Goal: Task Accomplishment & Management: Complete application form

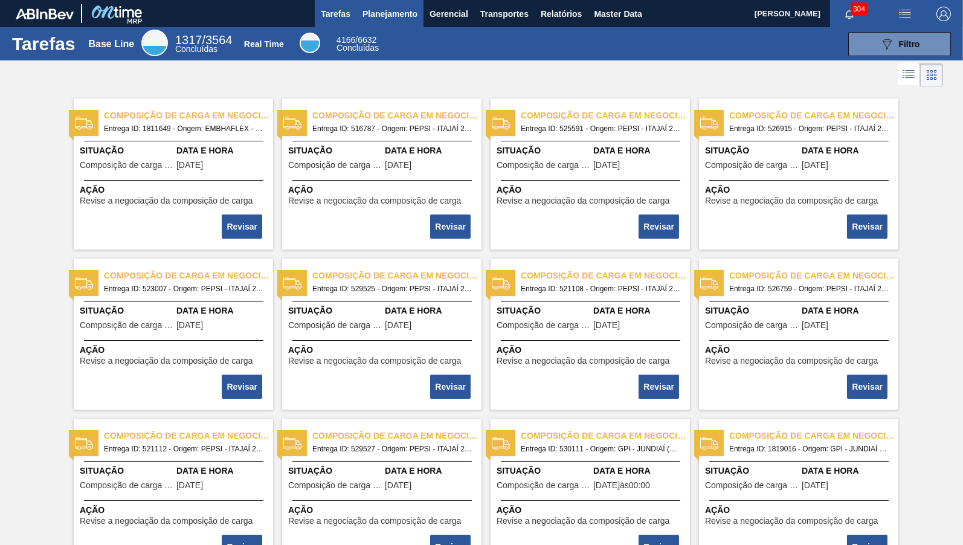
click at [384, 10] on span "Planejamento" at bounding box center [389, 14] width 55 height 14
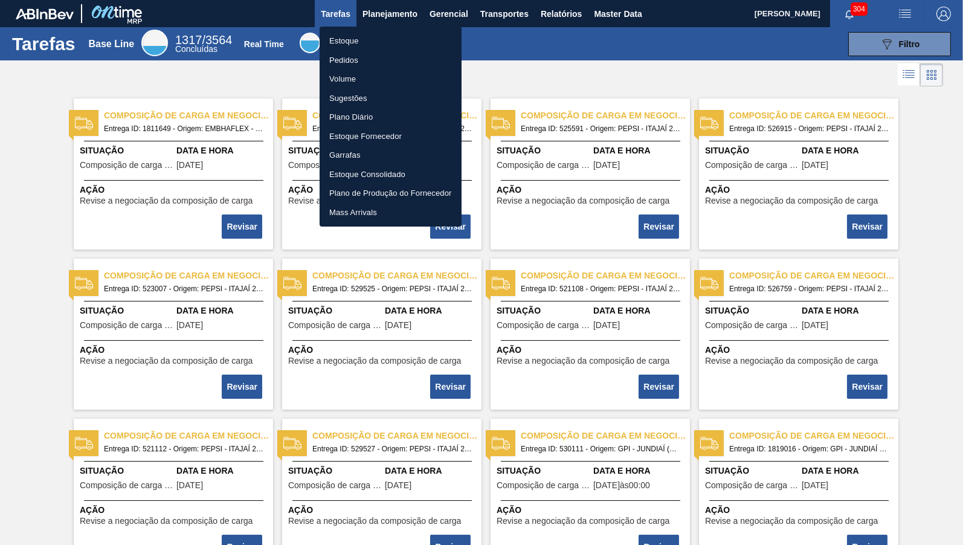
click at [341, 38] on li "Estoque" at bounding box center [391, 40] width 142 height 19
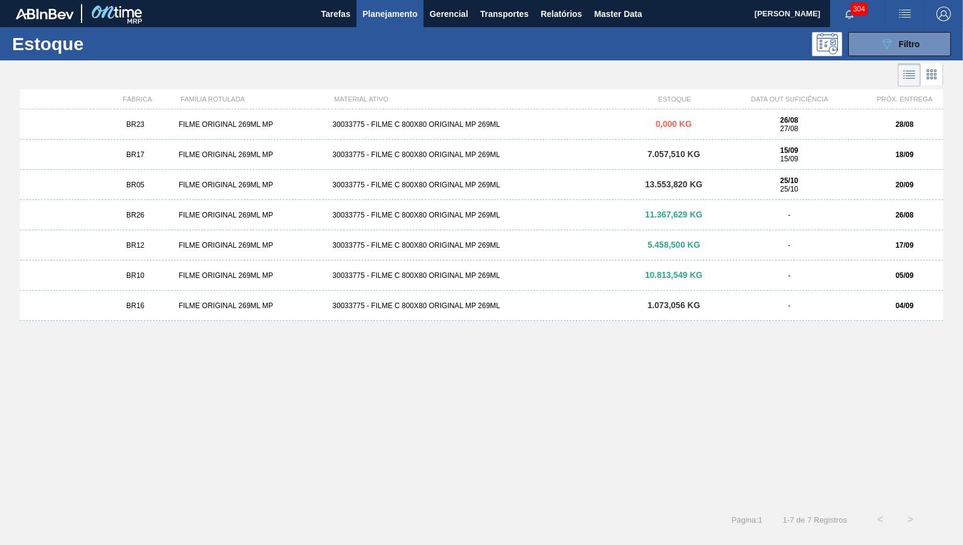
click at [183, 126] on div "FILME ORIGINAL 269ML MP" at bounding box center [251, 124] width 154 height 8
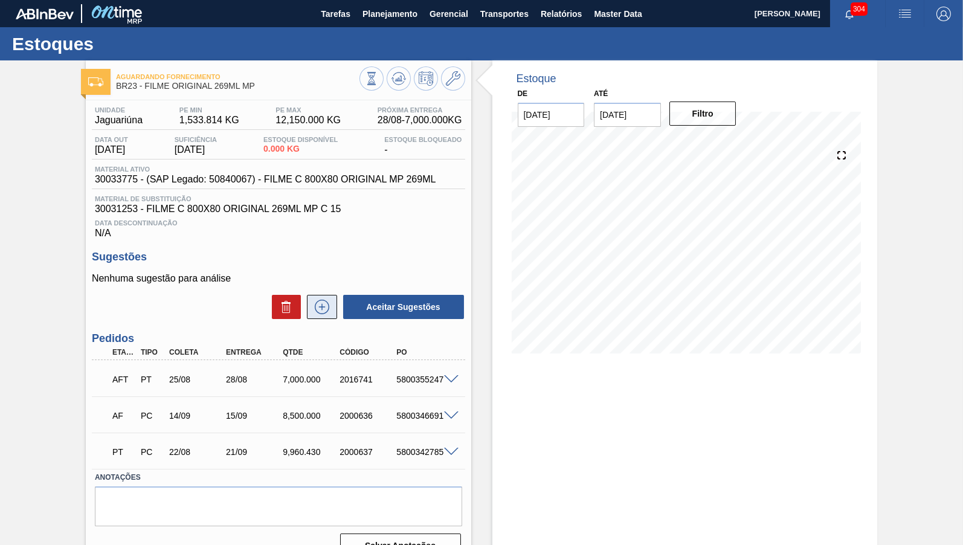
click at [316, 314] on icon at bounding box center [321, 307] width 19 height 14
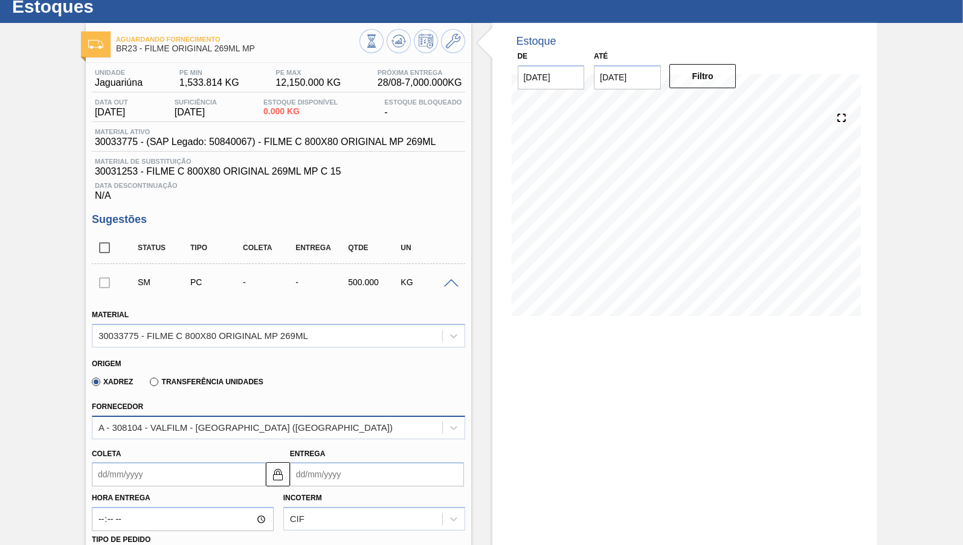
scroll to position [120, 0]
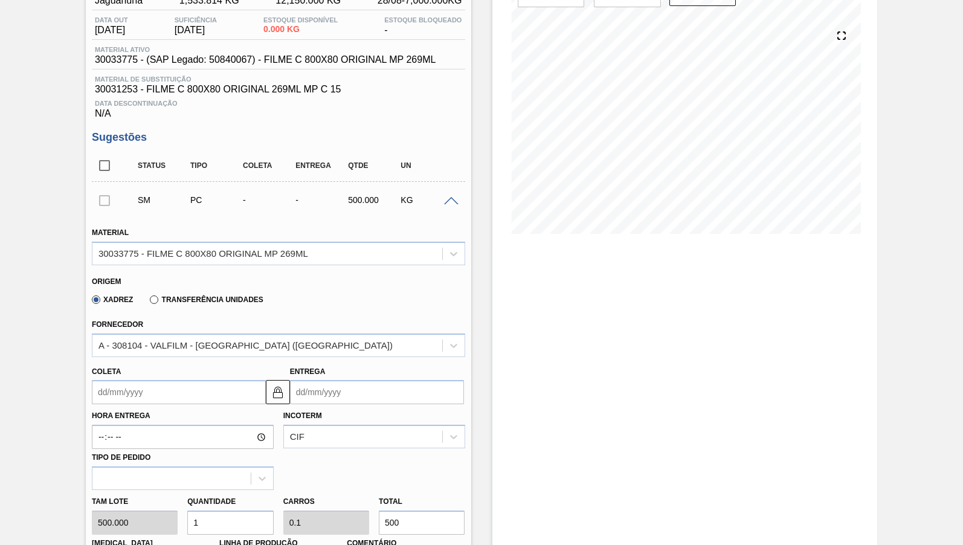
click at [190, 302] on label "Transferência Unidades" at bounding box center [206, 299] width 113 height 8
click at [148, 302] on input "Transferência Unidades" at bounding box center [148, 302] width 0 height 0
type input "500,000"
type input "0,1"
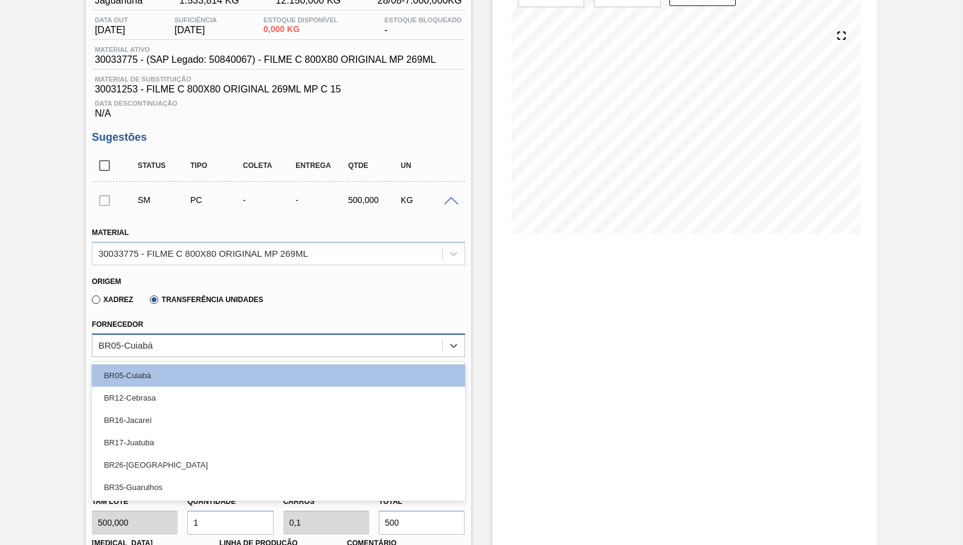
click at [150, 355] on div "BR05-Cuiabá" at bounding box center [278, 345] width 373 height 24
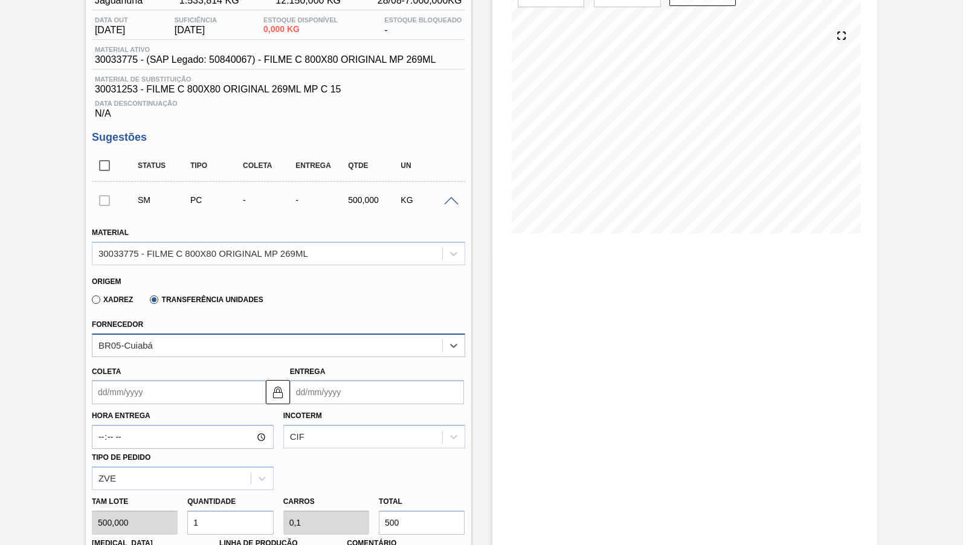
click at [150, 343] on div "BR05-Cuiabá" at bounding box center [125, 345] width 54 height 10
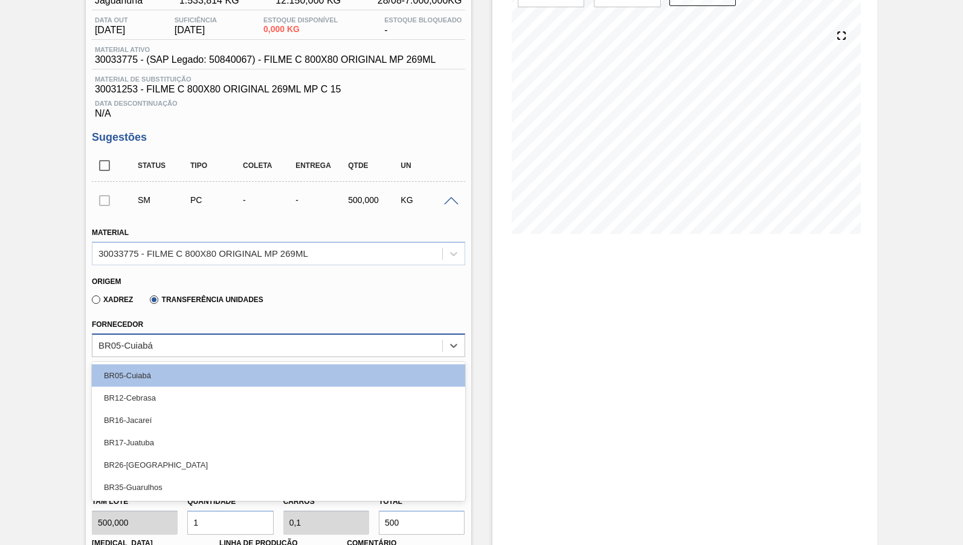
click at [150, 343] on div "BR05-Cuiabá" at bounding box center [125, 345] width 54 height 10
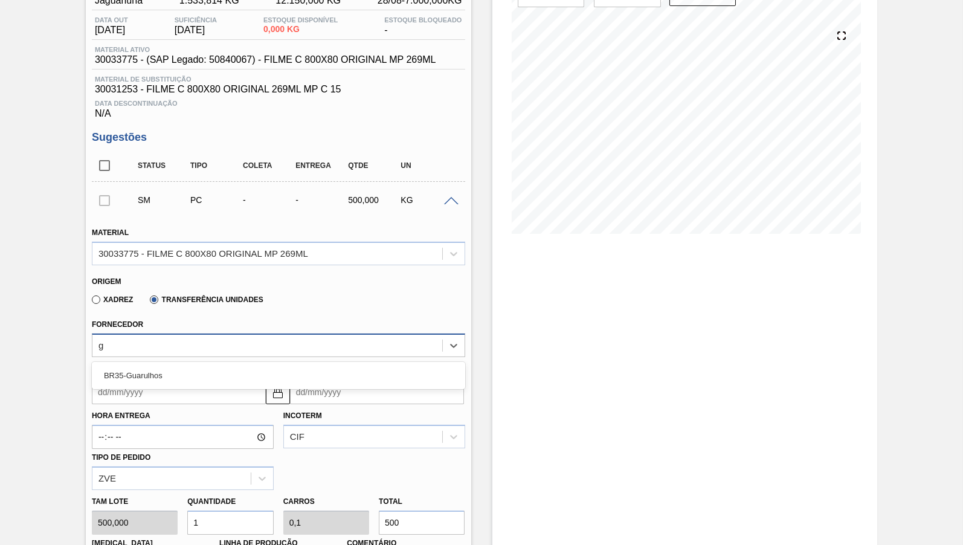
type input "gu"
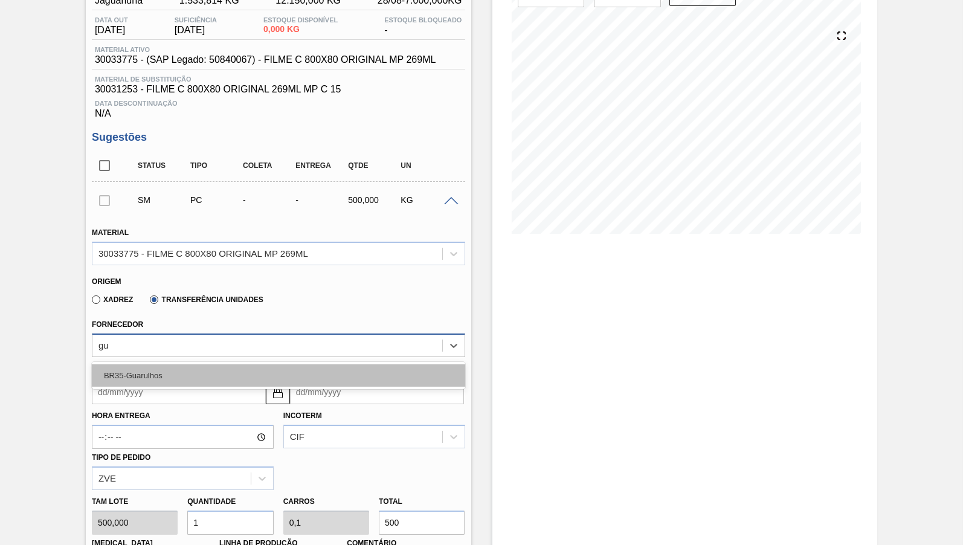
click at [166, 373] on div "BR35-Guarulhos" at bounding box center [278, 375] width 373 height 22
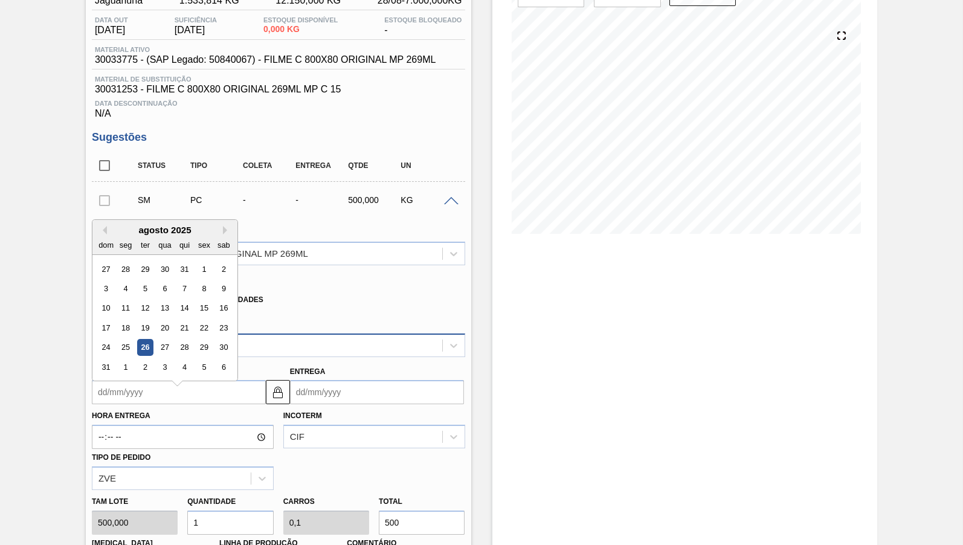
click at [151, 380] on input "Coleta" at bounding box center [179, 392] width 174 height 24
click at [140, 339] on div "26" at bounding box center [145, 347] width 16 height 16
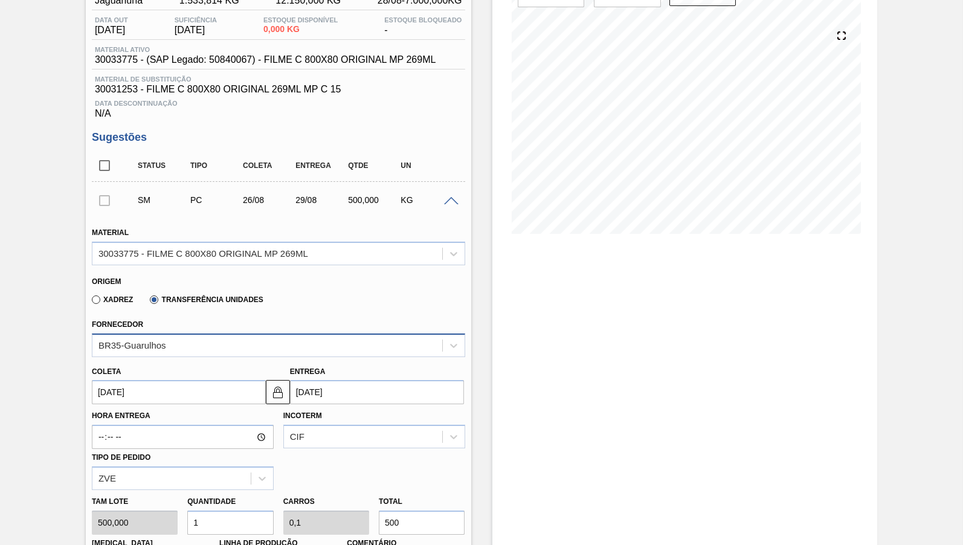
type input "[DATE]"
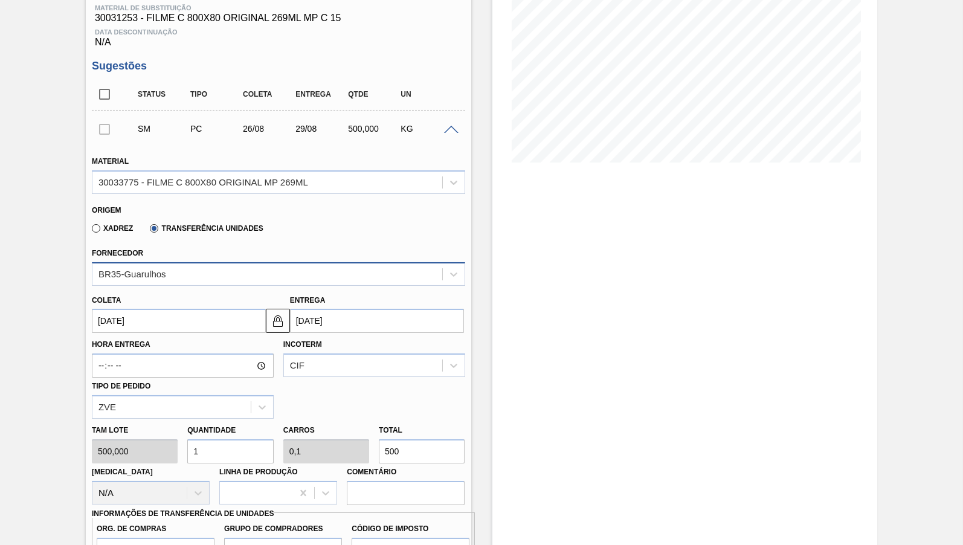
scroll to position [299, 0]
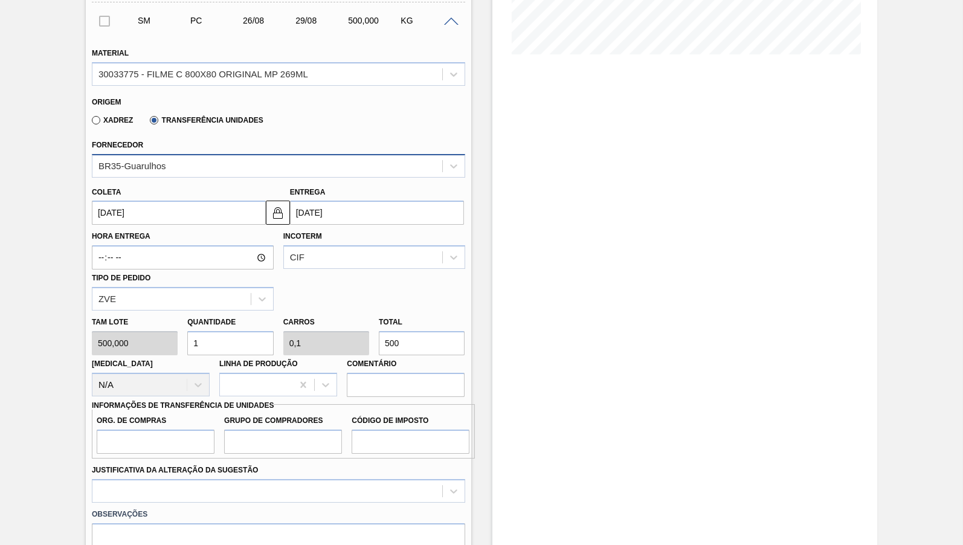
drag, startPoint x: 402, startPoint y: 344, endPoint x: 361, endPoint y: 340, distance: 41.3
click at [379, 340] on input "500" at bounding box center [422, 343] width 86 height 24
type input "0,014"
type input "0,001"
type input "7"
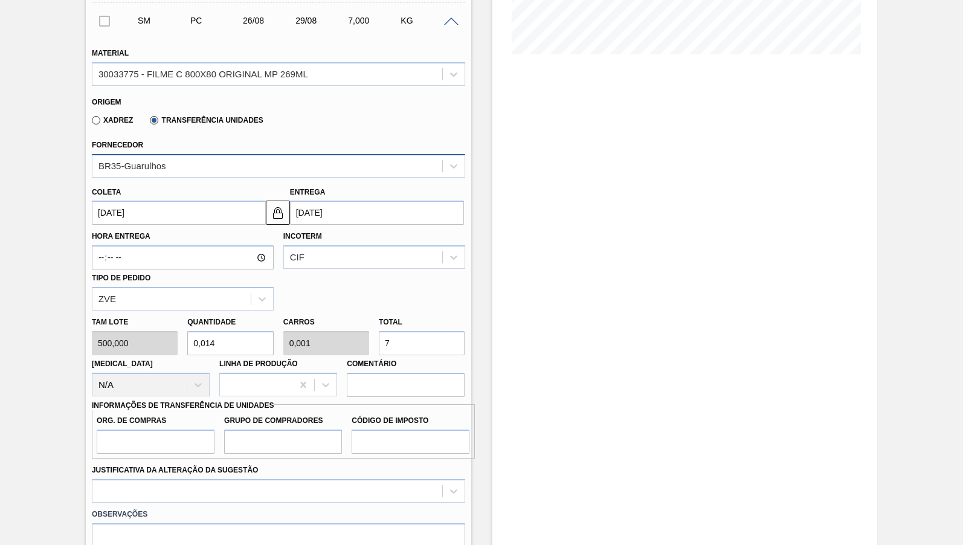
type input "0,14"
type input "0,014"
type input "70"
type input "1,4"
type input "0,14"
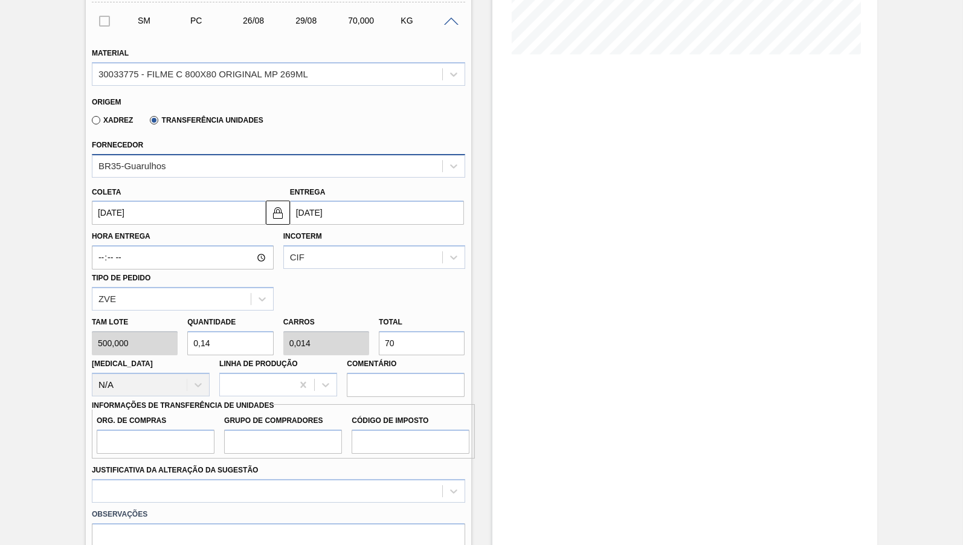
type input "700"
type input "14"
type input "1,4"
type input "7.000"
click at [164, 435] on input "Org. de Compras" at bounding box center [156, 441] width 118 height 24
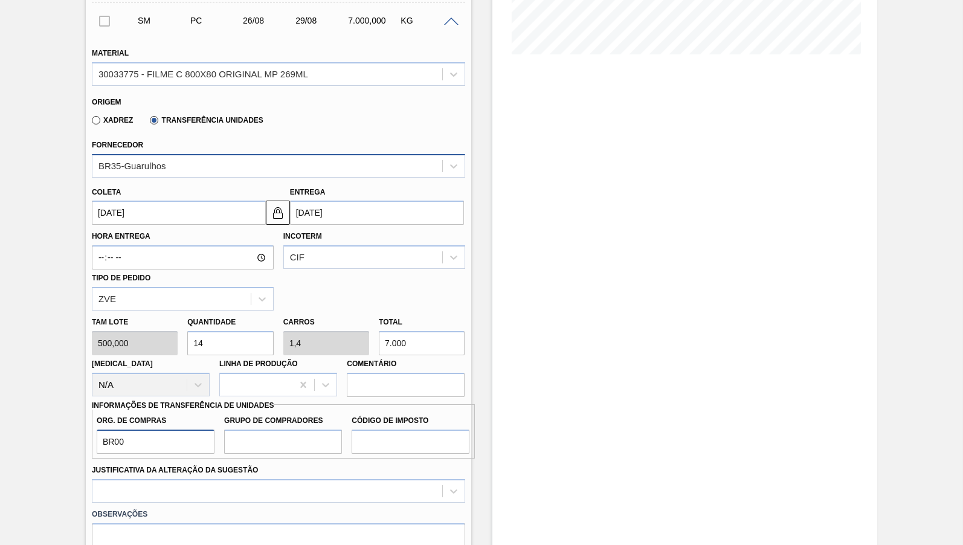
type input "BR00"
click at [256, 449] on div "Org. de Compras BR00 Grupo de Compradores Código de Imposto" at bounding box center [283, 431] width 383 height 54
click at [278, 436] on input "Grupo de Compradores" at bounding box center [283, 441] width 118 height 24
type input "B02"
click at [399, 432] on input "Código de Imposto" at bounding box center [411, 441] width 118 height 24
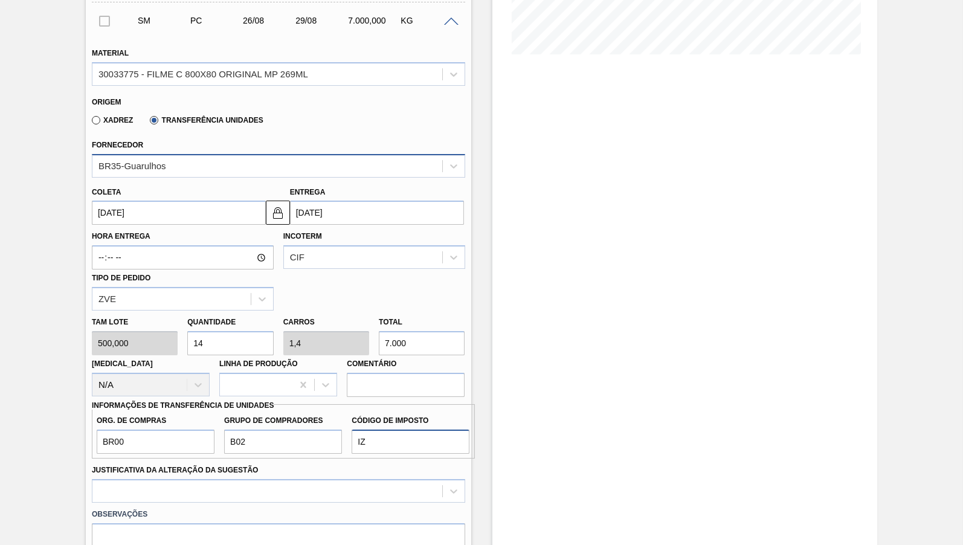
type input "IZ"
click at [331, 469] on div "Justificativa da Alteração da Sugestão" at bounding box center [278, 482] width 373 height 41
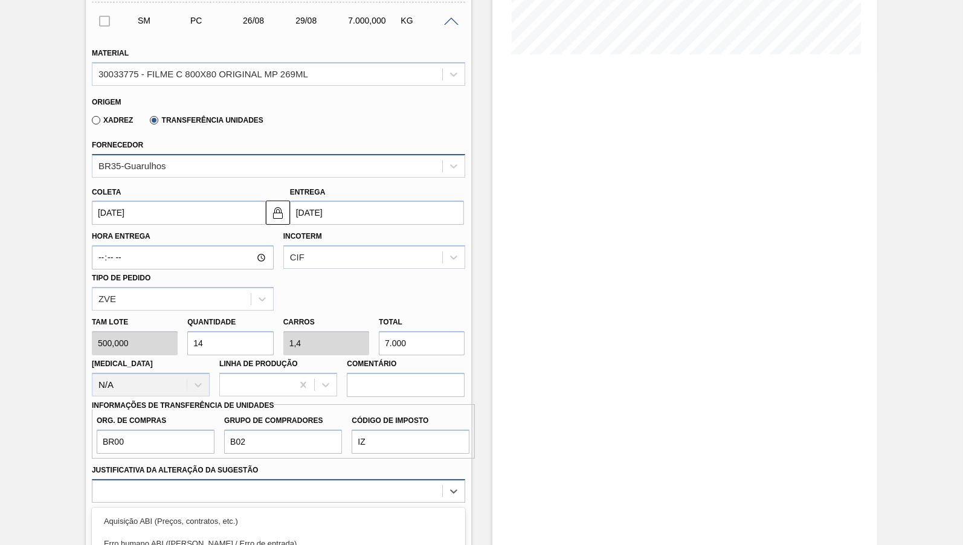
scroll to position [439, 0]
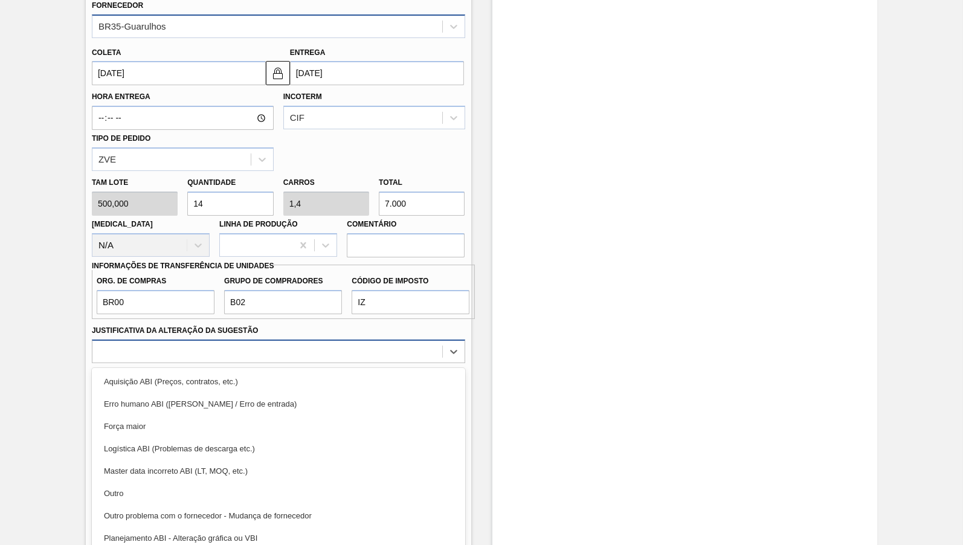
click at [326, 363] on div "option Outro focused, 6 of 18. 18 results available. Use Up and Down to choose …" at bounding box center [278, 351] width 373 height 24
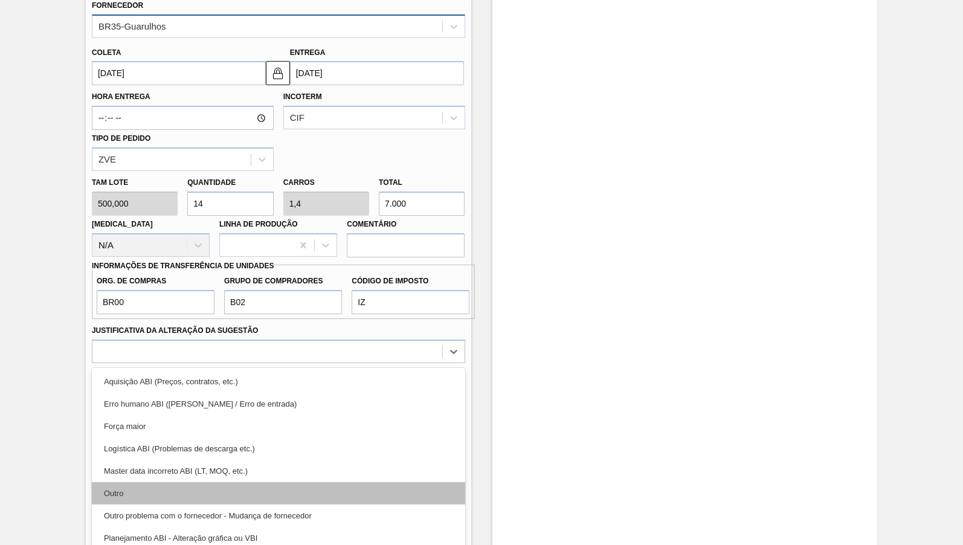
click at [150, 482] on div "Outro" at bounding box center [278, 493] width 373 height 22
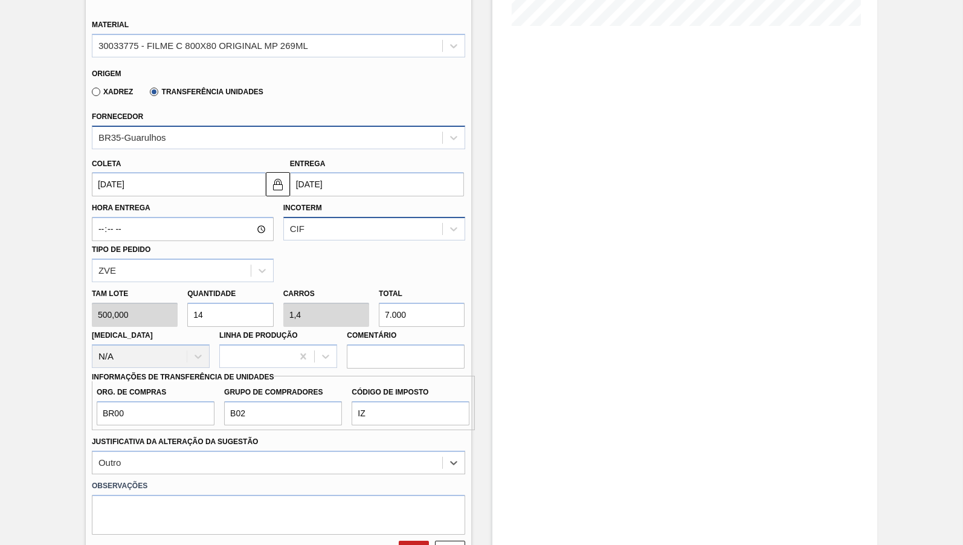
scroll to position [319, 0]
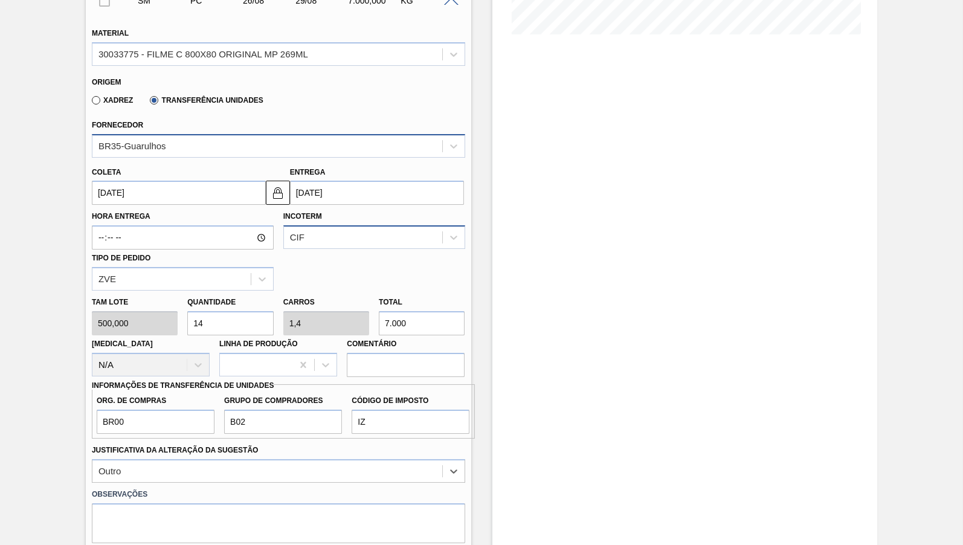
click at [340, 239] on div "CIF" at bounding box center [363, 238] width 158 height 18
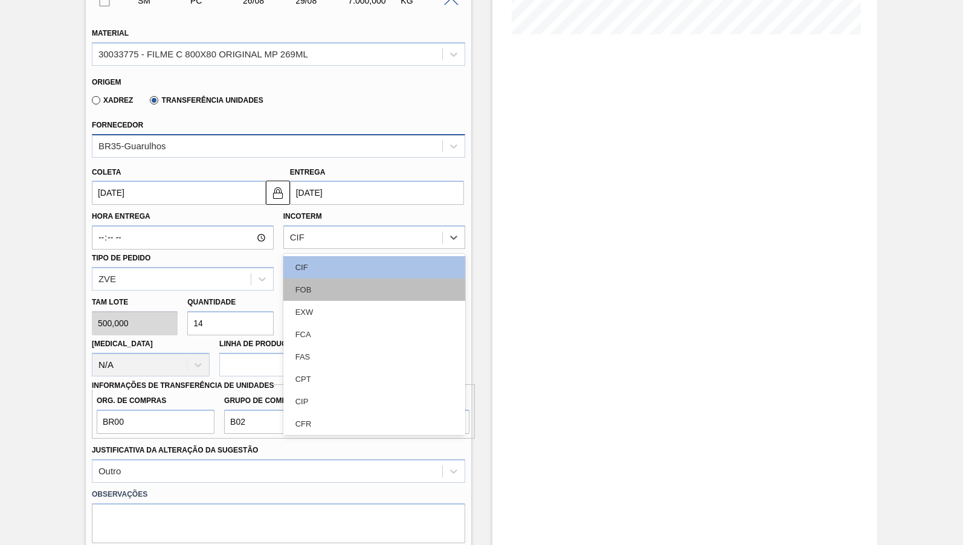
click at [330, 294] on div "FOB" at bounding box center [374, 289] width 182 height 22
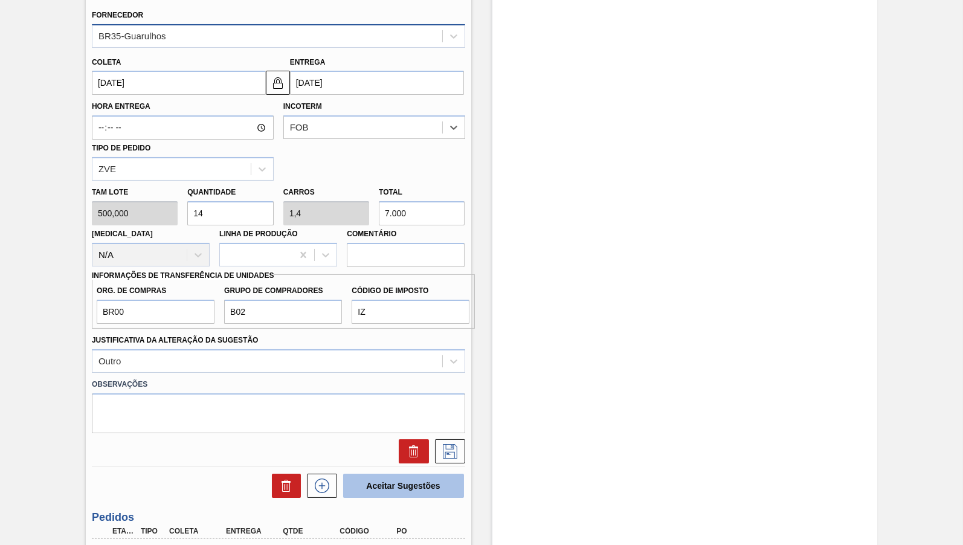
scroll to position [439, 0]
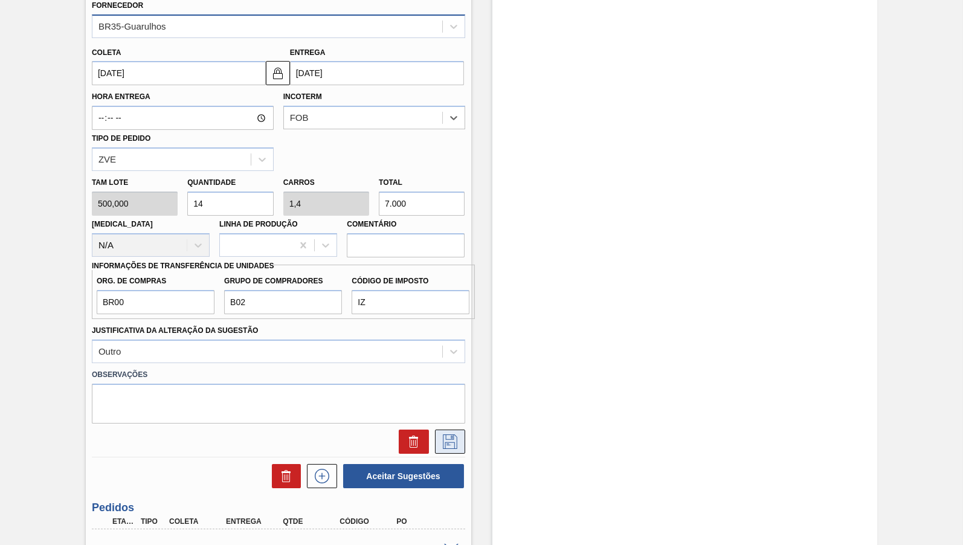
click at [455, 429] on button at bounding box center [450, 441] width 30 height 24
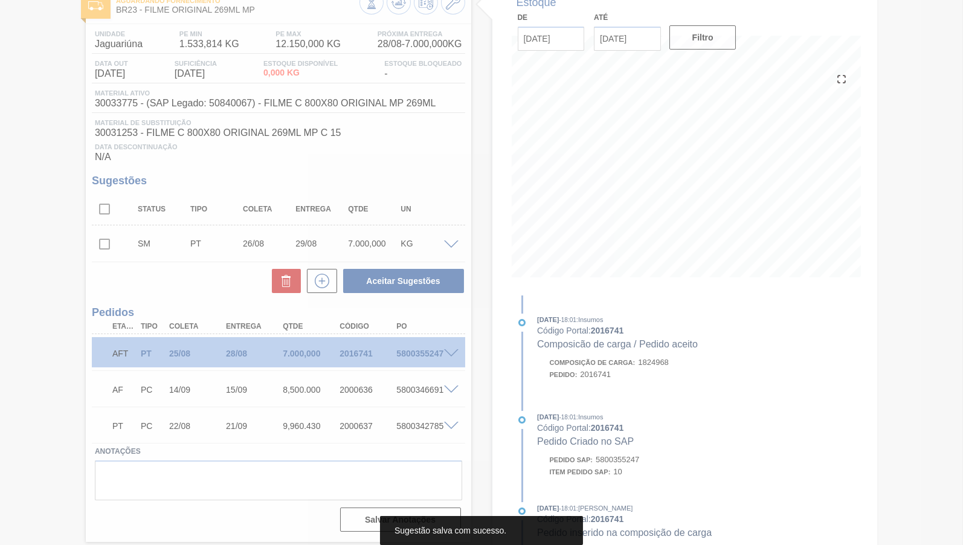
scroll to position [76, 0]
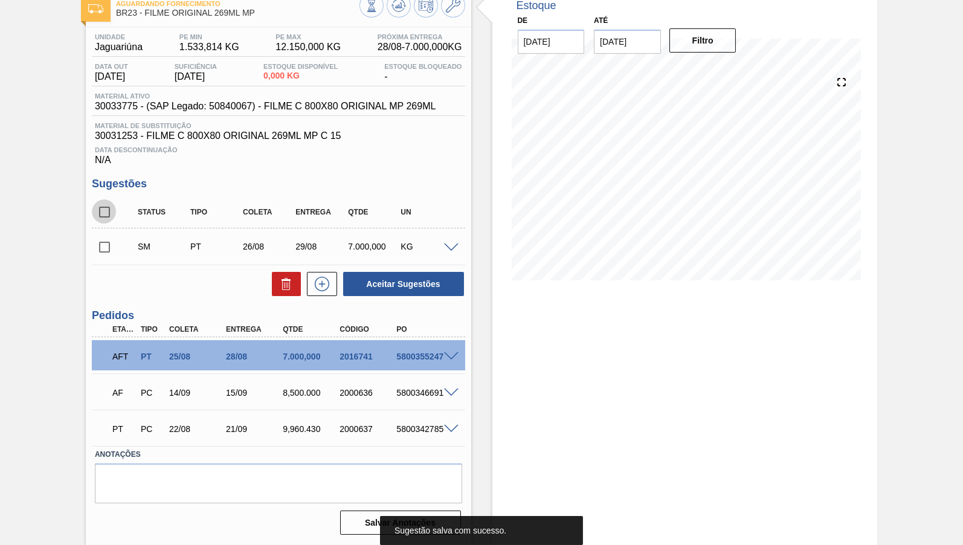
click at [109, 218] on input "checkbox" at bounding box center [104, 211] width 25 height 25
checkbox input "true"
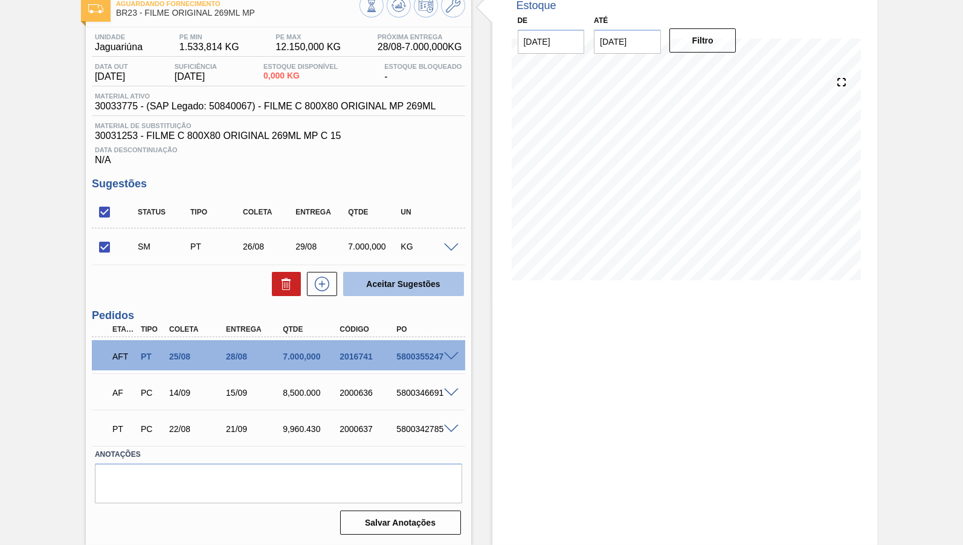
click at [436, 279] on button "Aceitar Sugestões" at bounding box center [403, 284] width 121 height 24
checkbox input "false"
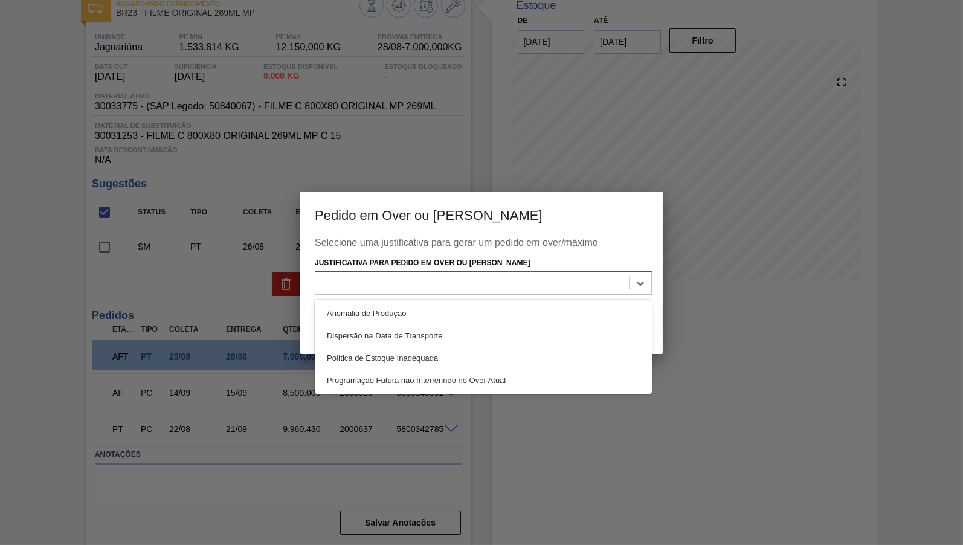
click at [591, 282] on div at bounding box center [472, 284] width 314 height 18
click at [327, 187] on div at bounding box center [481, 272] width 963 height 545
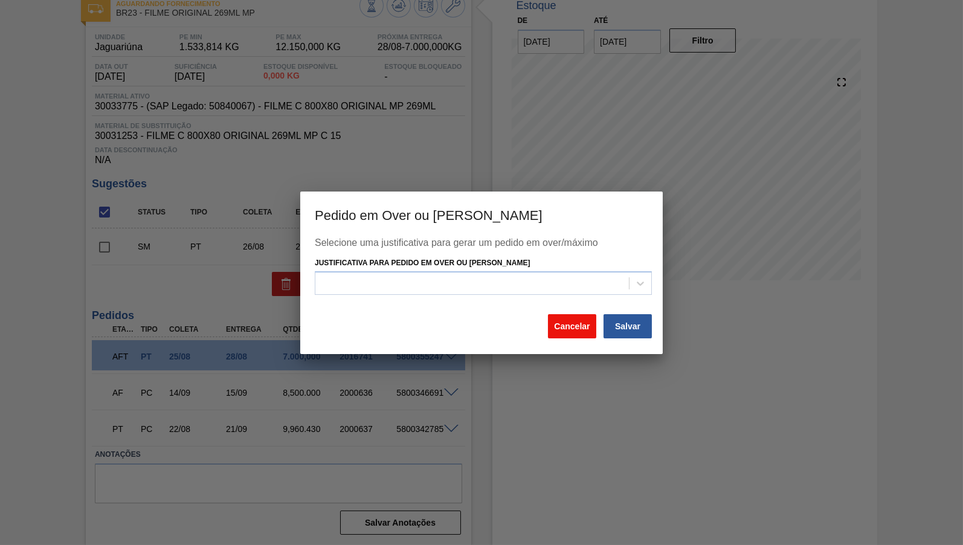
click at [568, 321] on button "Cancelar" at bounding box center [572, 326] width 48 height 24
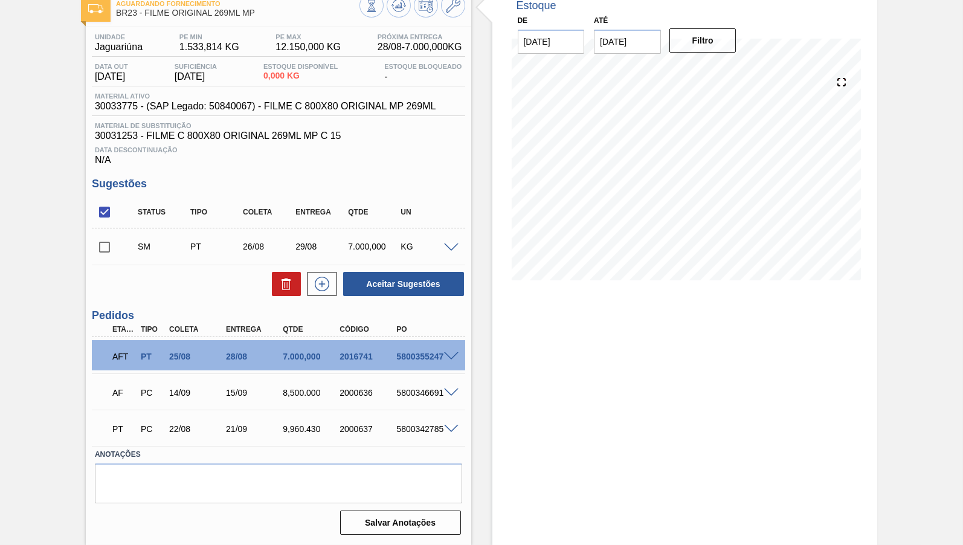
click at [452, 356] on span at bounding box center [451, 356] width 14 height 9
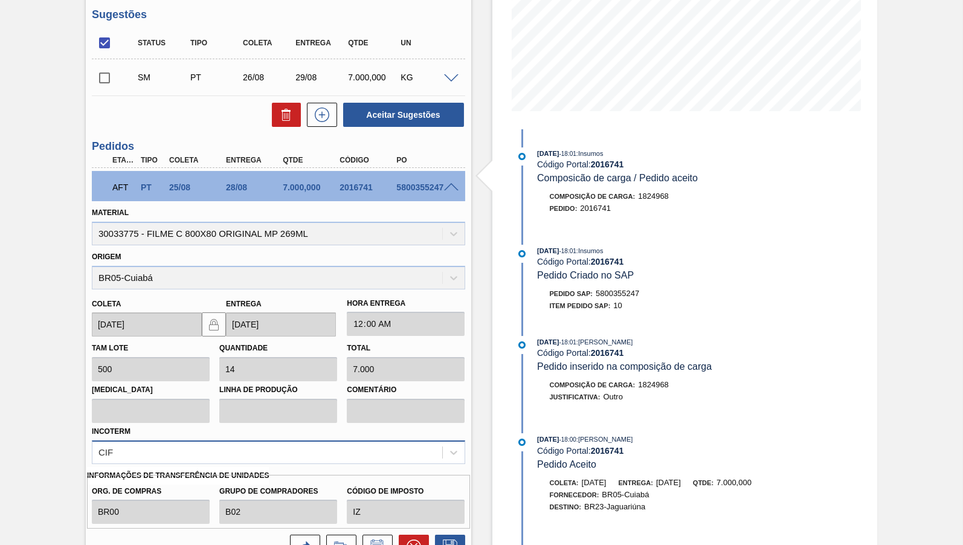
scroll to position [255, 0]
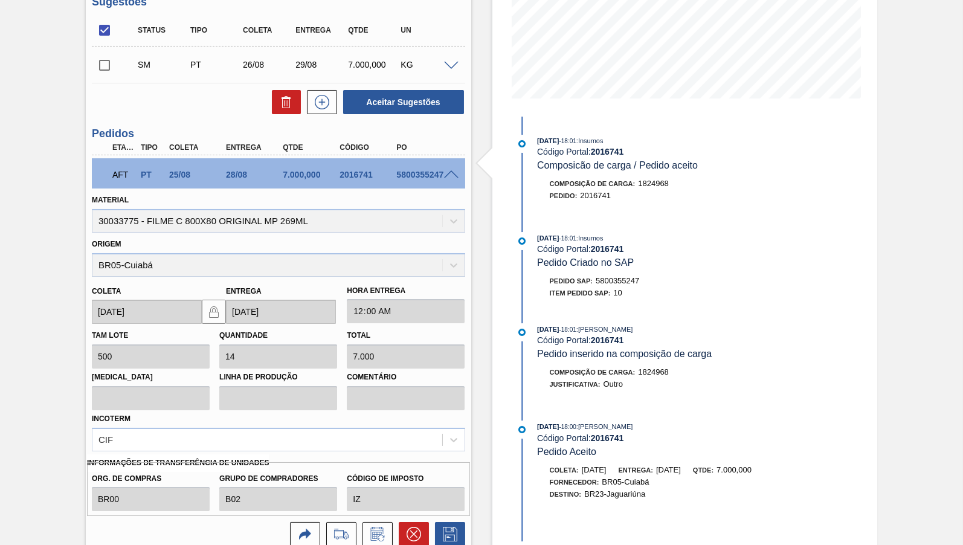
click at [410, 516] on div at bounding box center [278, 531] width 383 height 30
click at [411, 516] on div at bounding box center [278, 531] width 383 height 30
click at [412, 527] on icon at bounding box center [414, 534] width 14 height 14
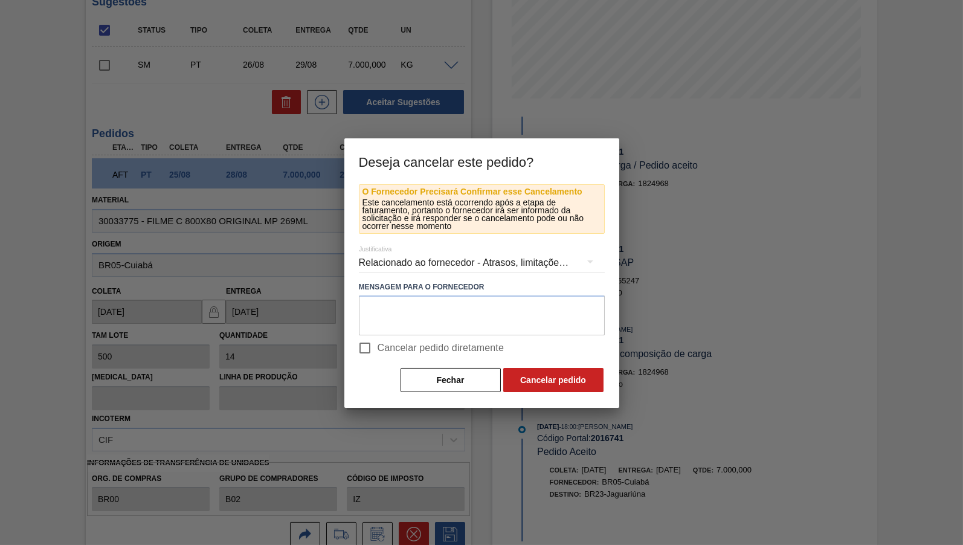
click at [400, 345] on span "Cancelar pedido diretamente" at bounding box center [441, 348] width 127 height 14
click at [378, 345] on input "Cancelar pedido diretamente" at bounding box center [364, 347] width 25 height 25
checkbox input "true"
click at [437, 259] on div "Relacionado ao fornecedor - Atrasos, limitações de capacidade, etc." at bounding box center [482, 263] width 246 height 34
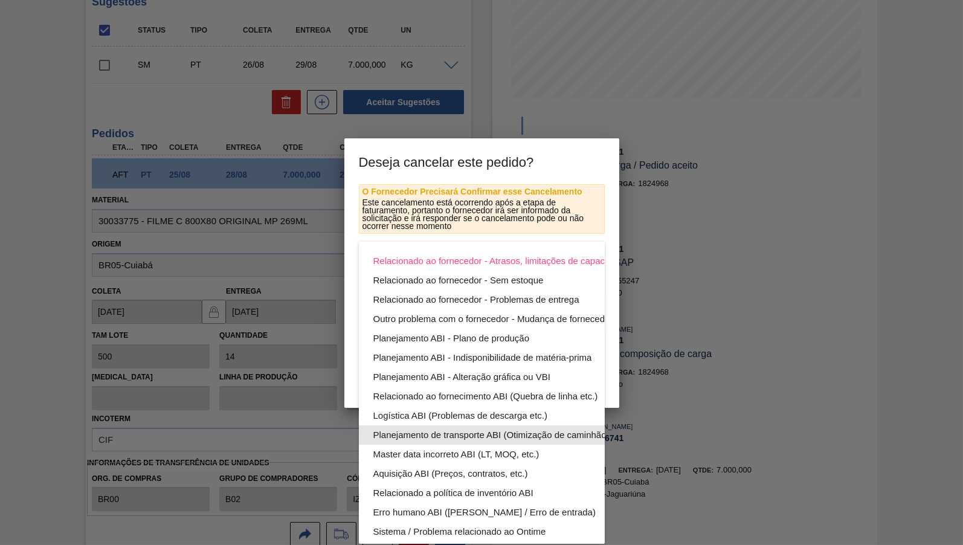
scroll to position [65, 0]
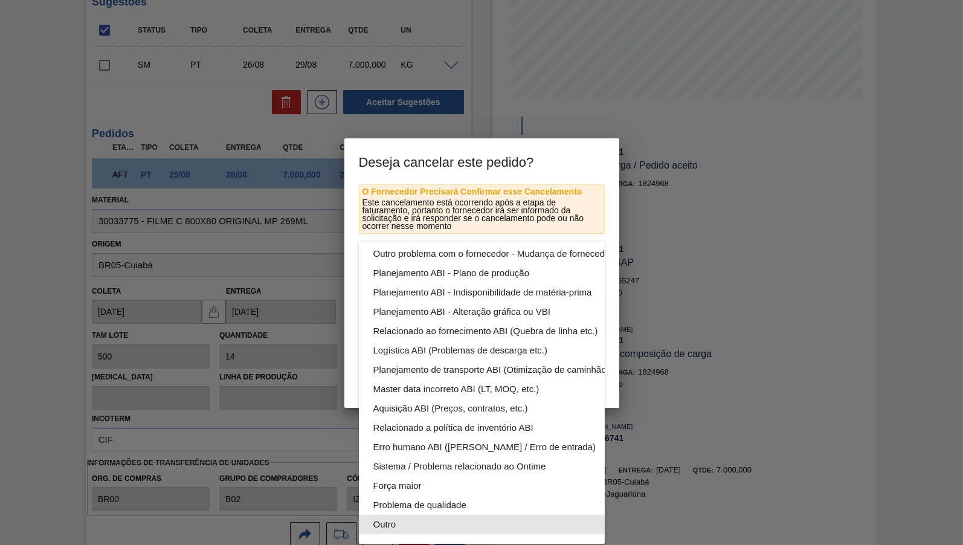
click at [401, 516] on div "Outro" at bounding box center [510, 524] width 274 height 19
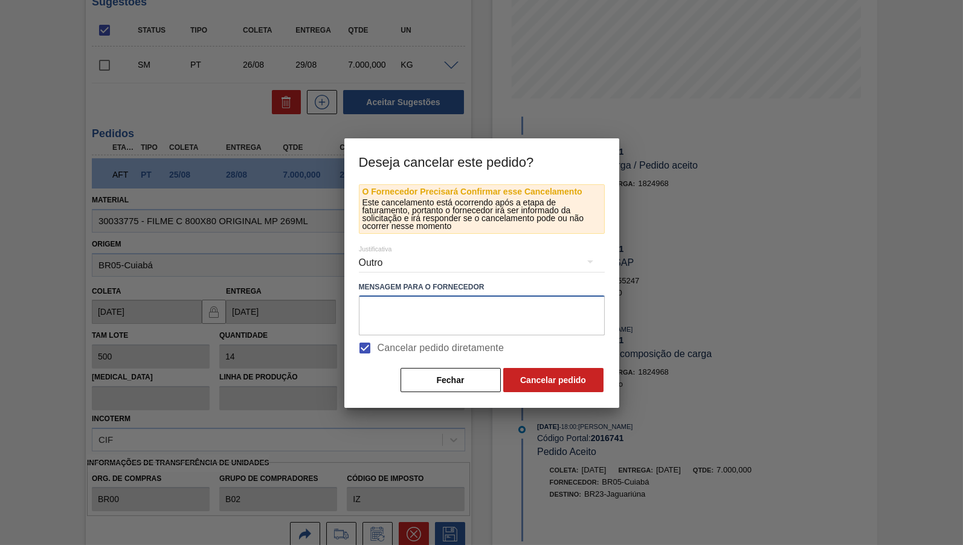
click at [517, 305] on textarea at bounding box center [482, 315] width 246 height 40
type textarea "Troca de pedido"
click at [595, 399] on div "O Fornecedor Precisará Confirmar esse Cancelamento Este cancelamento está ocorr…" at bounding box center [481, 296] width 275 height 224
click at [584, 389] on button "Cancelar pedido" at bounding box center [553, 380] width 100 height 24
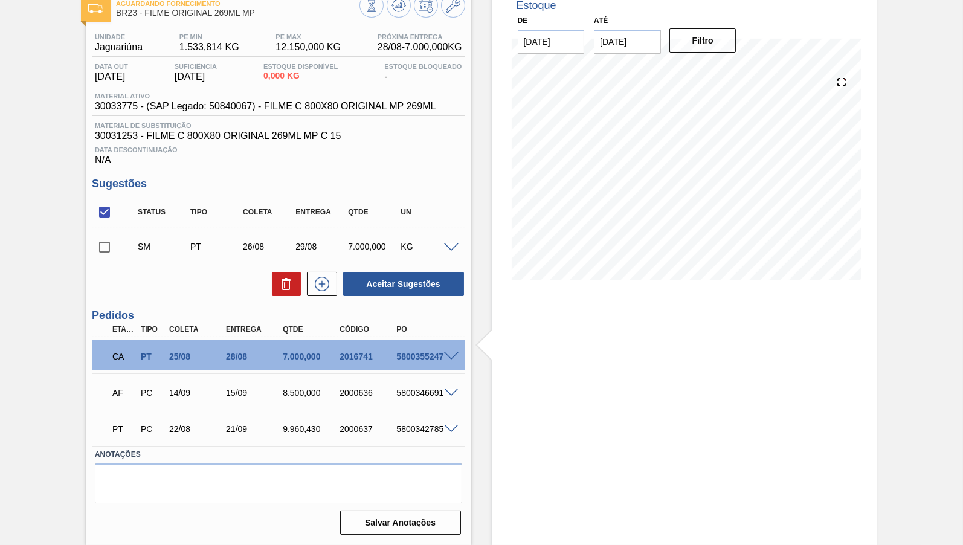
scroll to position [16, 0]
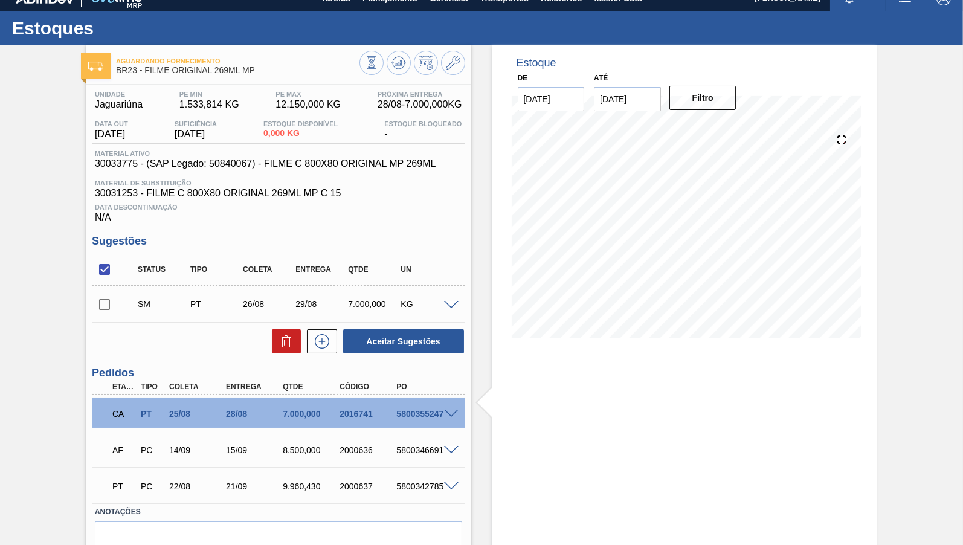
click at [451, 306] on span at bounding box center [451, 305] width 14 height 9
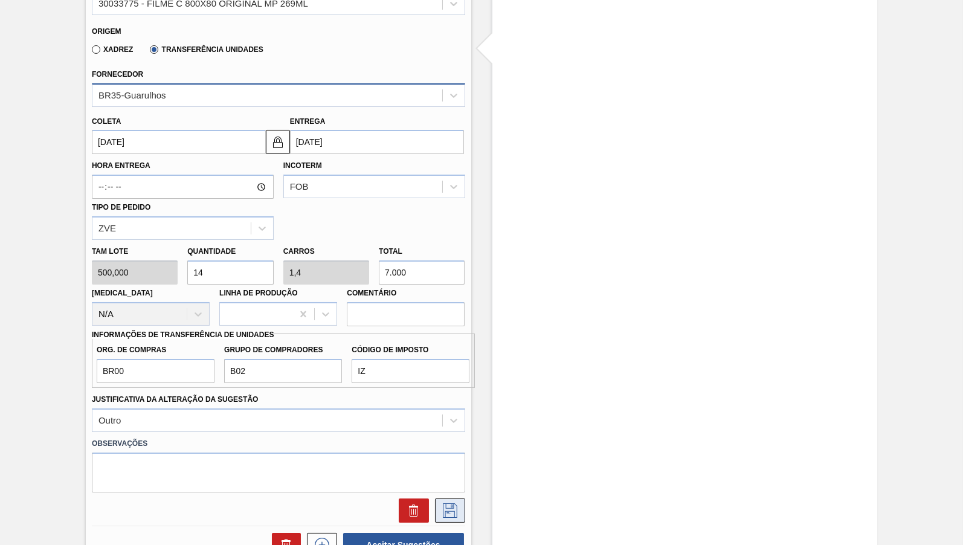
scroll to position [375, 0]
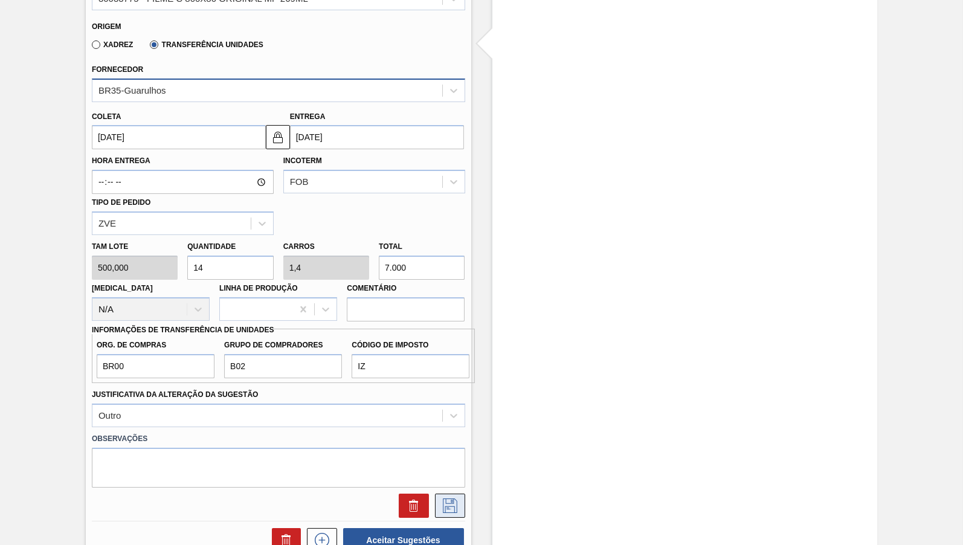
click at [454, 498] on icon at bounding box center [449, 505] width 19 height 14
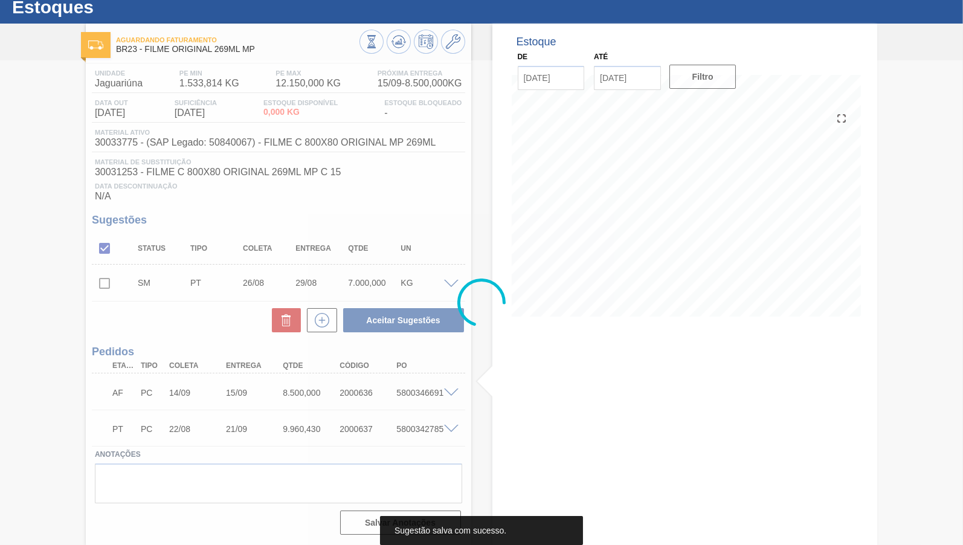
scroll to position [40, 0]
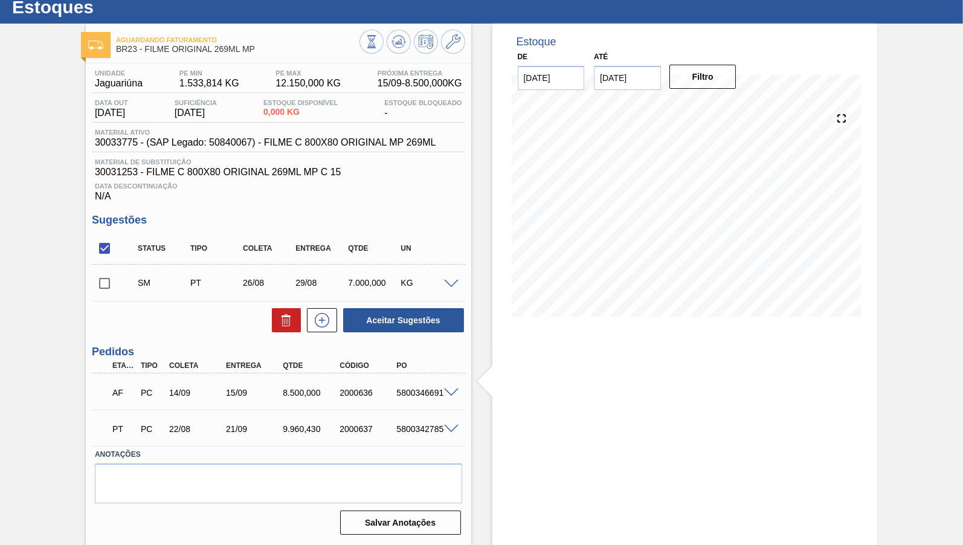
click at [104, 279] on input "checkbox" at bounding box center [104, 283] width 25 height 25
click at [429, 308] on button "Aceitar Sugestões" at bounding box center [403, 320] width 121 height 24
checkbox input "false"
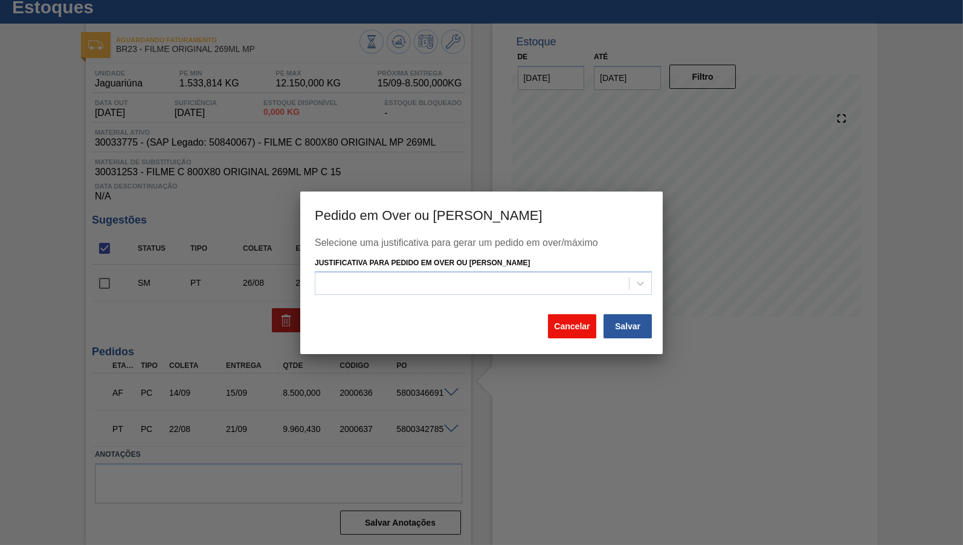
click at [588, 315] on button "Cancelar" at bounding box center [572, 326] width 48 height 24
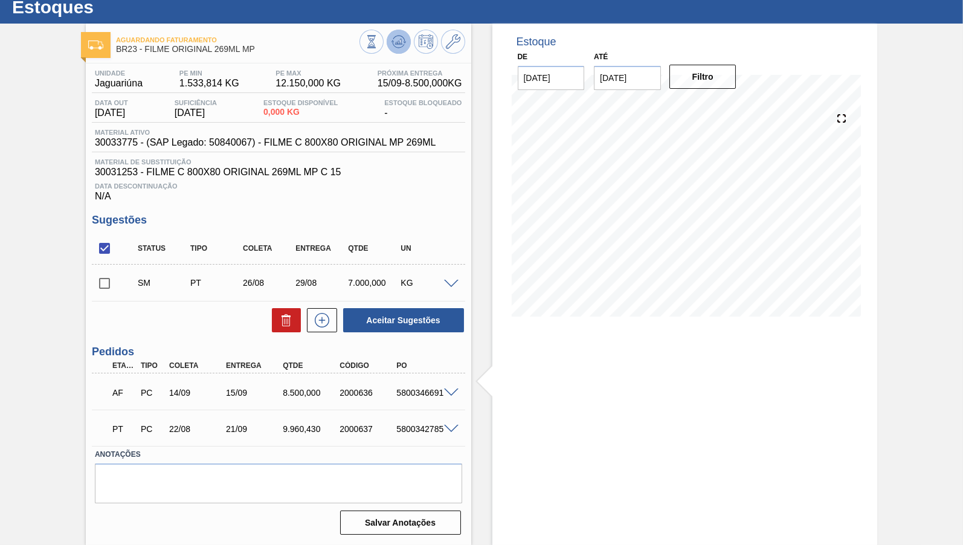
click at [402, 30] on button at bounding box center [399, 42] width 24 height 24
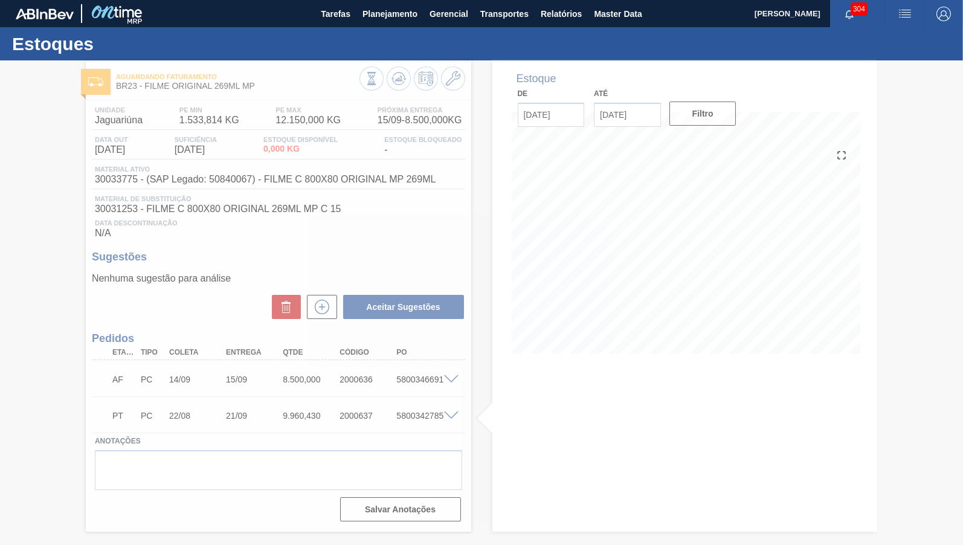
scroll to position [0, 0]
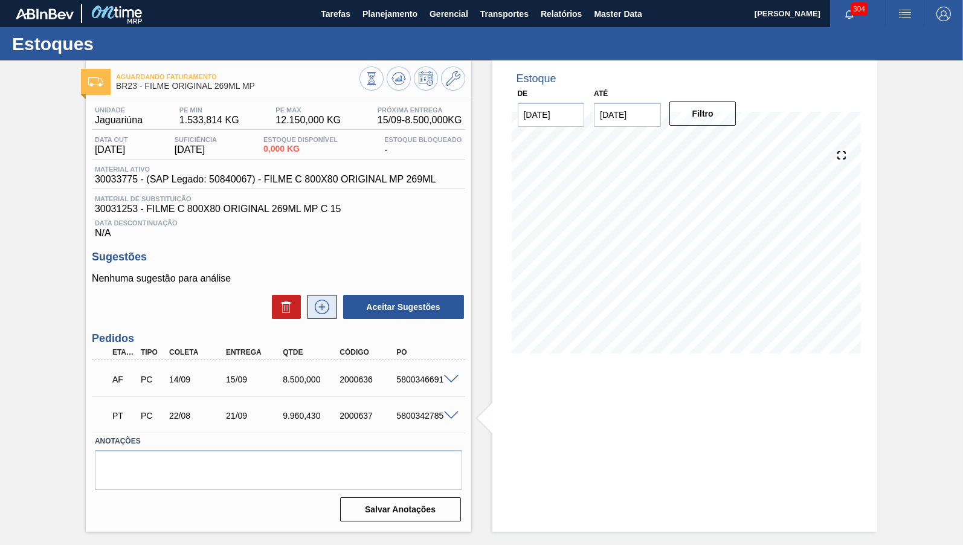
click at [314, 314] on icon at bounding box center [321, 307] width 19 height 14
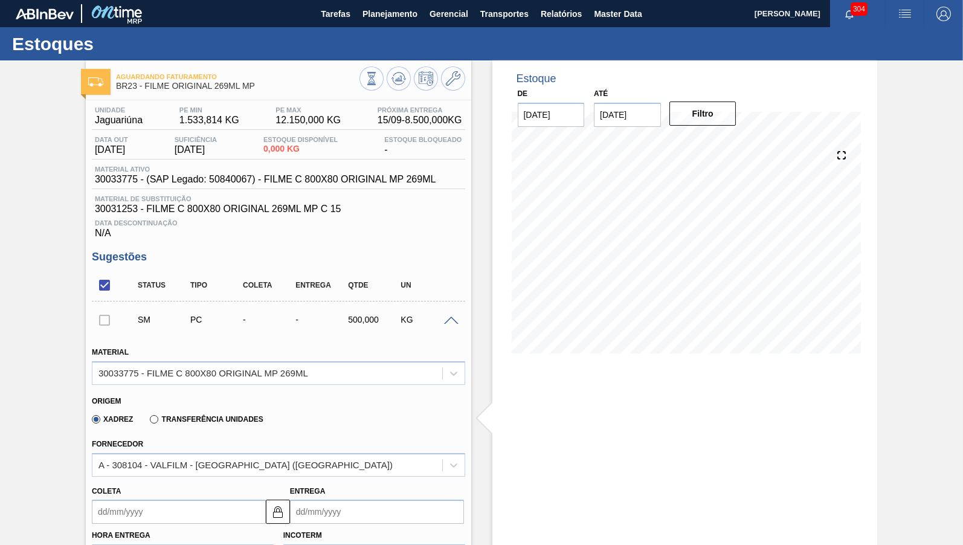
scroll to position [299, 0]
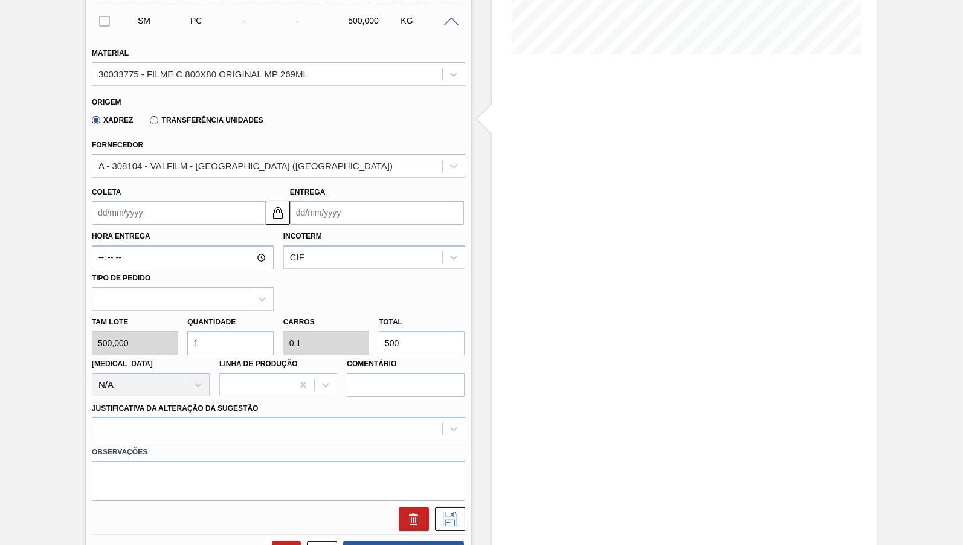
drag, startPoint x: 440, startPoint y: 337, endPoint x: 237, endPoint y: 336, distance: 203.6
click at [379, 336] on input "500" at bounding box center [422, 343] width 86 height 24
type input "0,014"
type input "0,001"
type input "7"
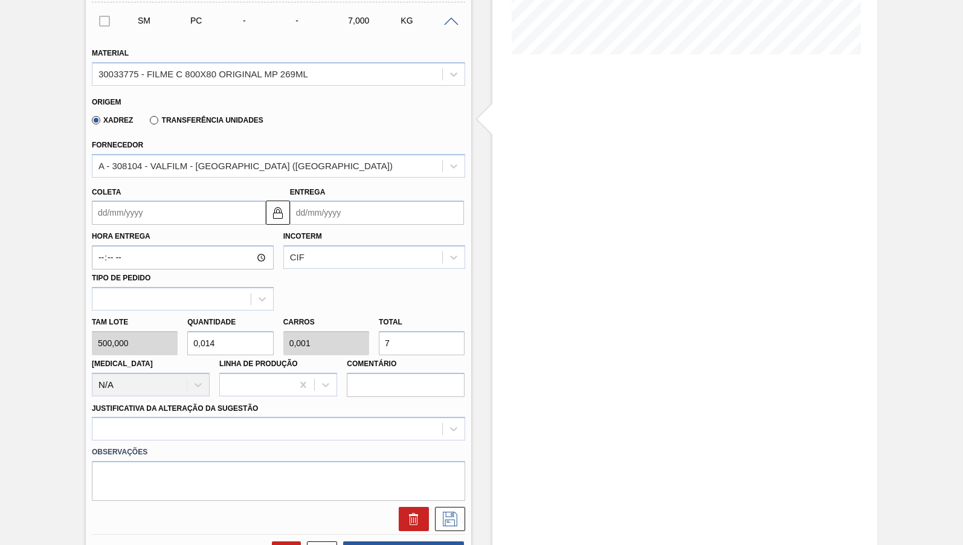
type input "0,14"
type input "0,014"
type input "70"
type input "1,4"
type input "0,14"
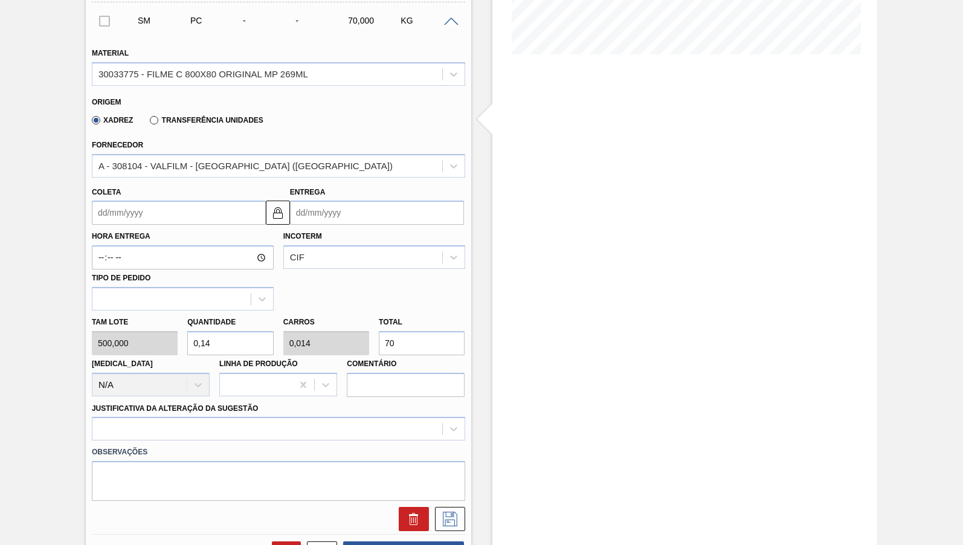
type input "700"
type input "14"
type input "1,4"
type input "7.000"
click at [160, 218] on input "Coleta" at bounding box center [179, 213] width 174 height 24
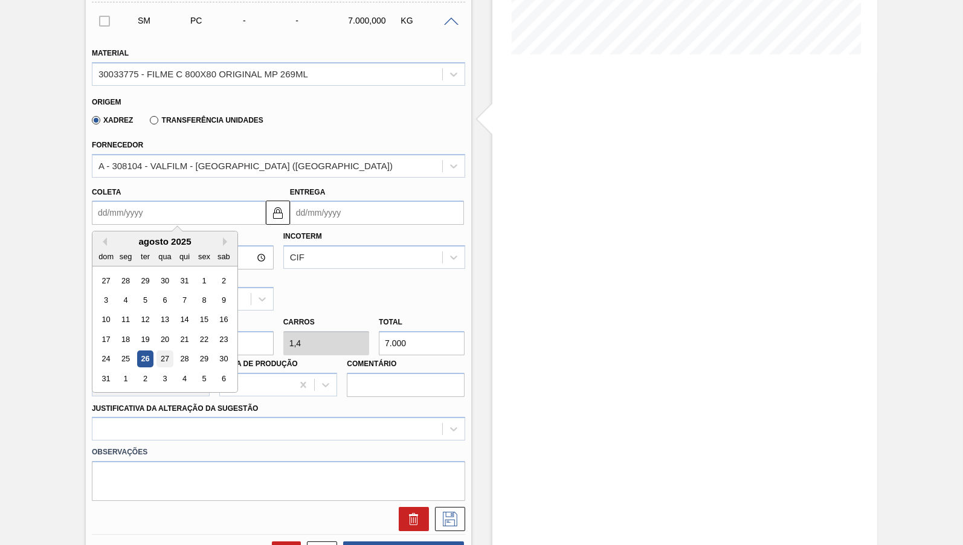
click at [164, 351] on div "27" at bounding box center [164, 359] width 16 height 16
type input "[DATE]"
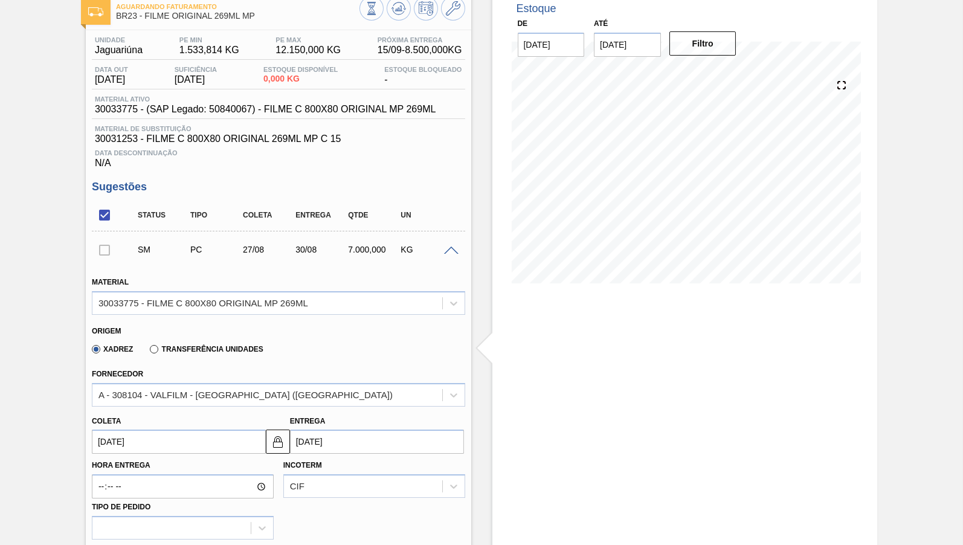
scroll to position [120, 0]
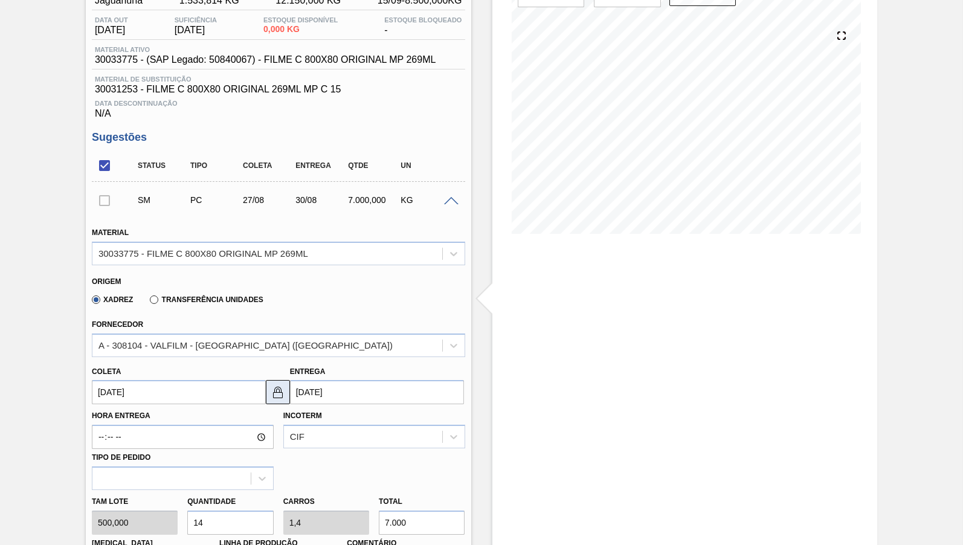
click at [274, 391] on img at bounding box center [278, 392] width 14 height 14
click at [196, 303] on label "Transferência Unidades" at bounding box center [206, 299] width 113 height 8
click at [148, 302] on input "Transferência Unidades" at bounding box center [148, 302] width 0 height 0
click at [141, 381] on input "[DATE]" at bounding box center [179, 392] width 174 height 24
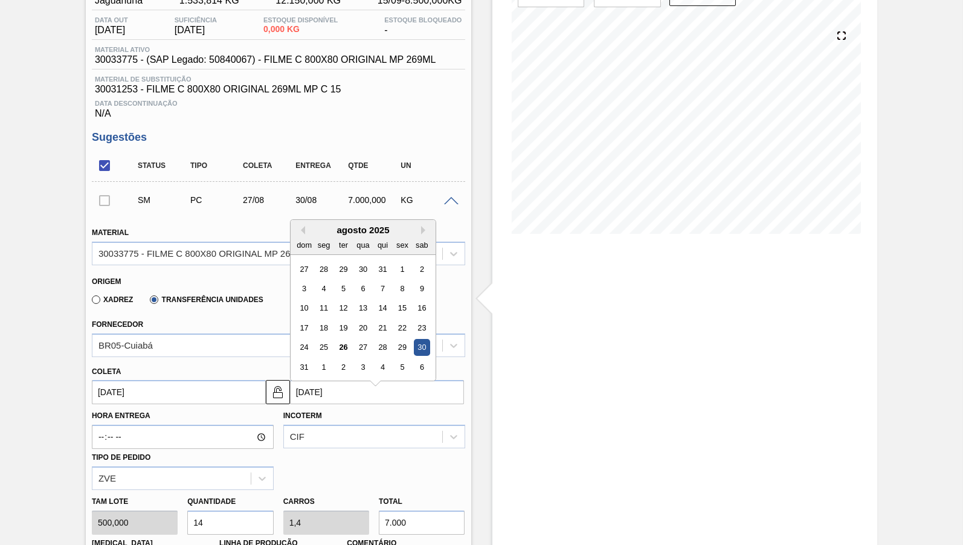
click at [364, 387] on input "[DATE]" at bounding box center [377, 392] width 174 height 24
click at [355, 339] on div "27" at bounding box center [363, 347] width 16 height 16
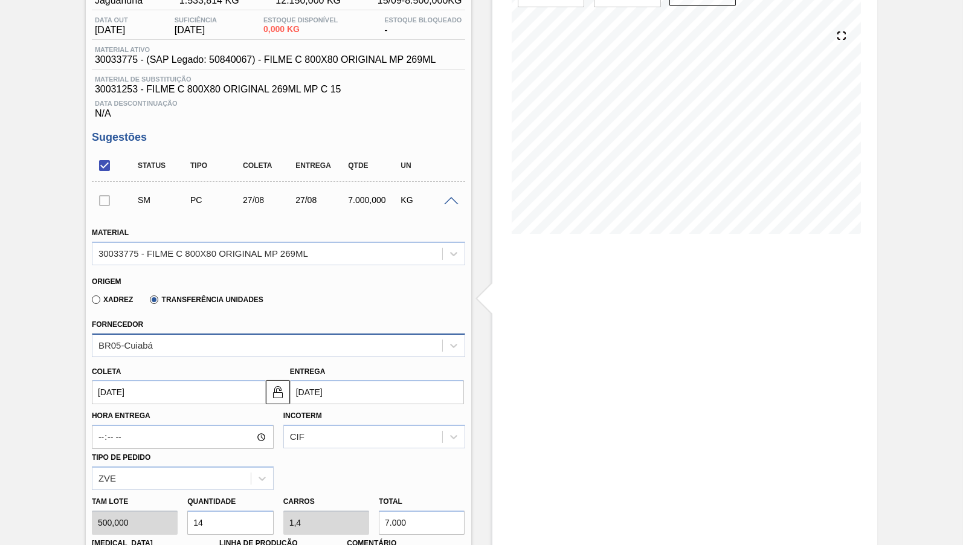
type input "[DATE]"
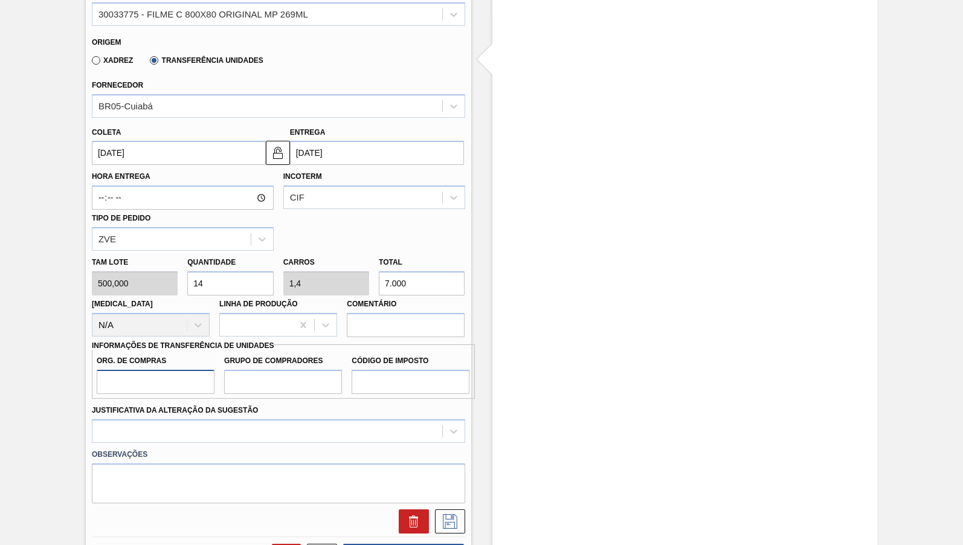
click at [148, 381] on input "Org. de Compras" at bounding box center [156, 382] width 118 height 24
type input "BR00"
click at [279, 370] on input "Grupo de Compradores" at bounding box center [283, 382] width 118 height 24
type input "B02"
click at [402, 370] on input "Código de Imposto" at bounding box center [411, 382] width 118 height 24
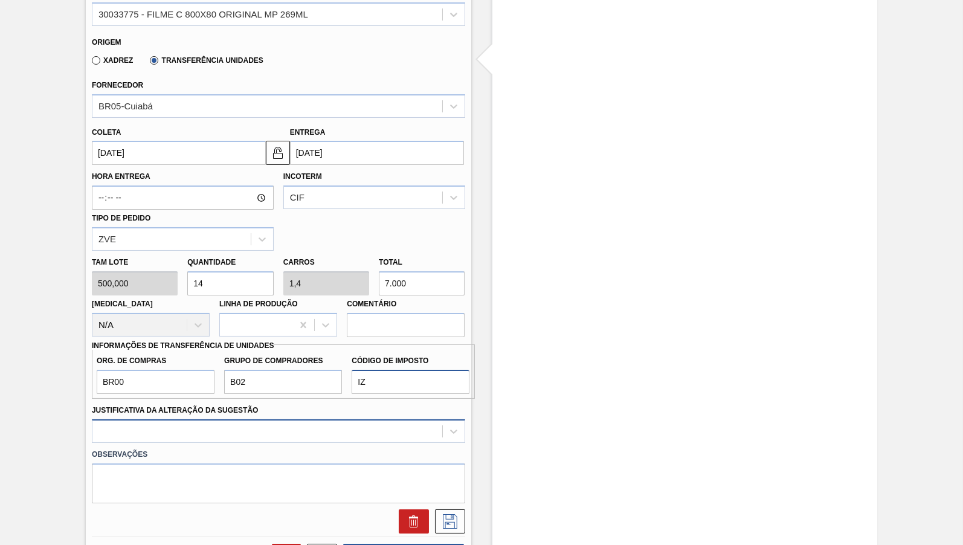
type input "IZ"
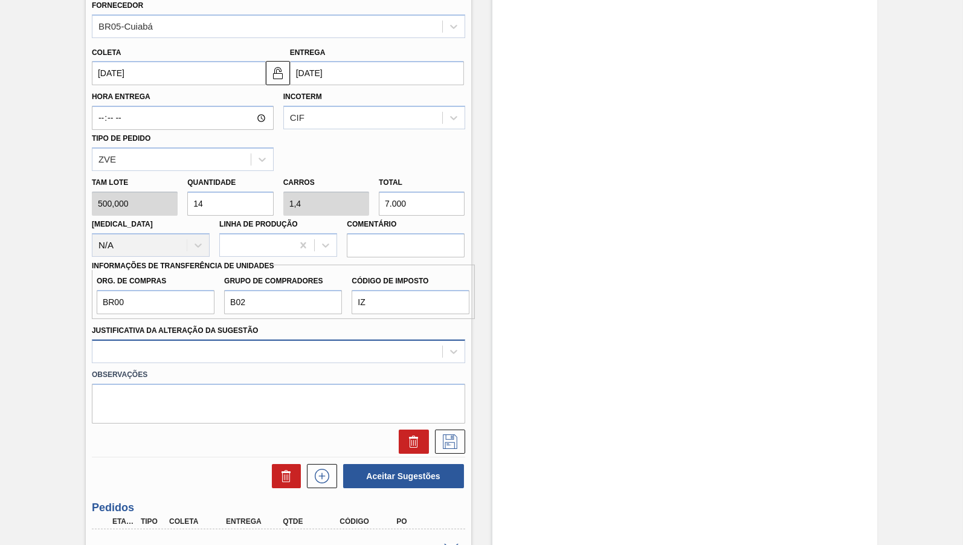
click at [117, 363] on div at bounding box center [278, 351] width 373 height 24
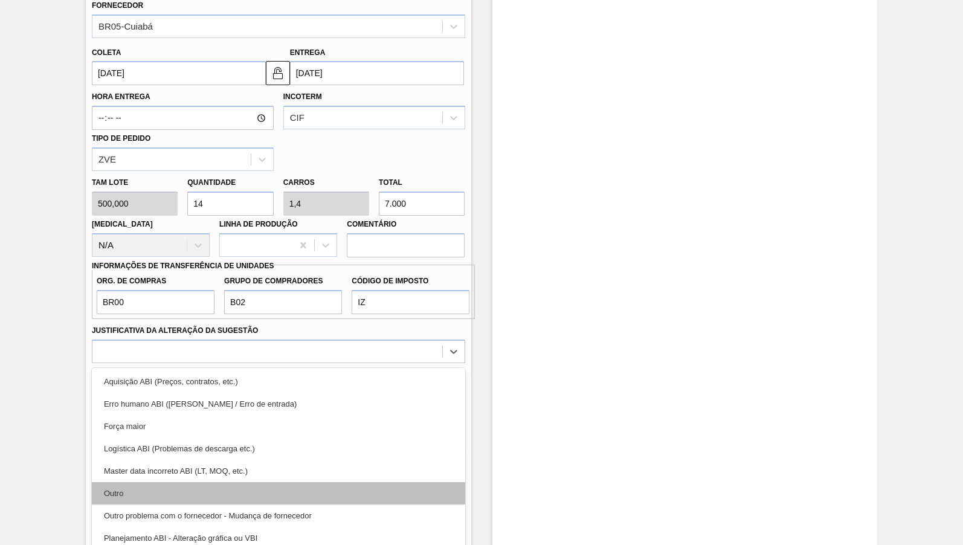
click at [156, 482] on div "Outro" at bounding box center [278, 493] width 373 height 22
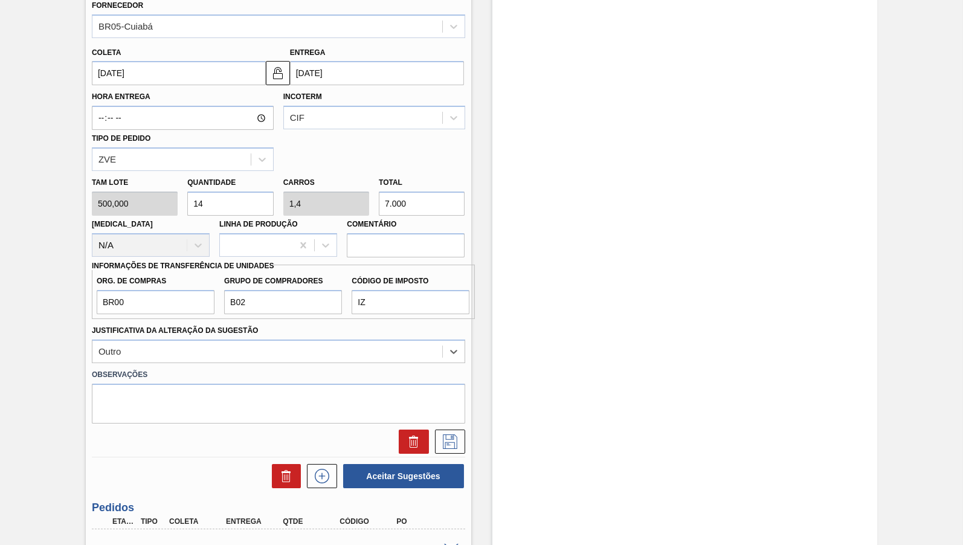
click at [413, 103] on div "Incoterm CIF" at bounding box center [374, 108] width 182 height 41
click at [406, 115] on div "CIF" at bounding box center [363, 118] width 158 height 18
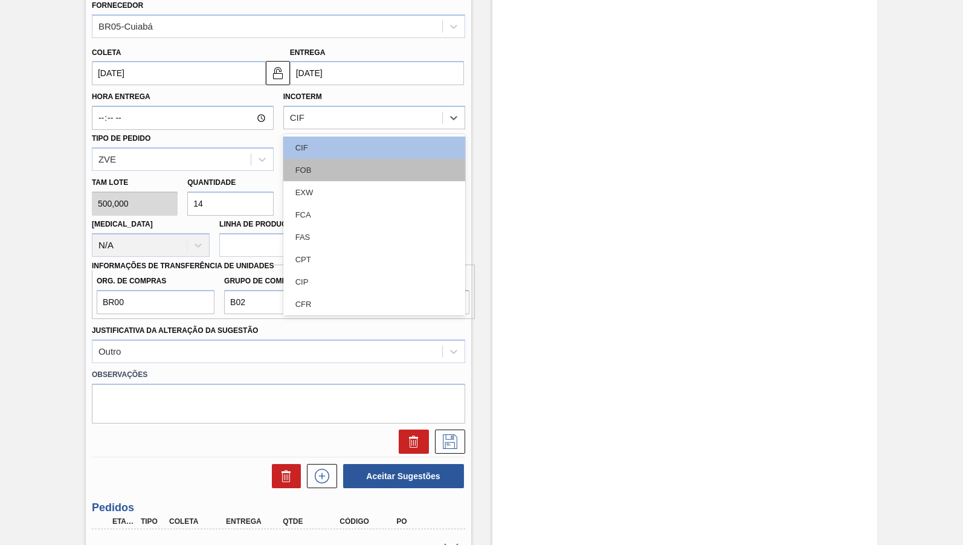
click at [373, 178] on div "FOB" at bounding box center [374, 170] width 182 height 22
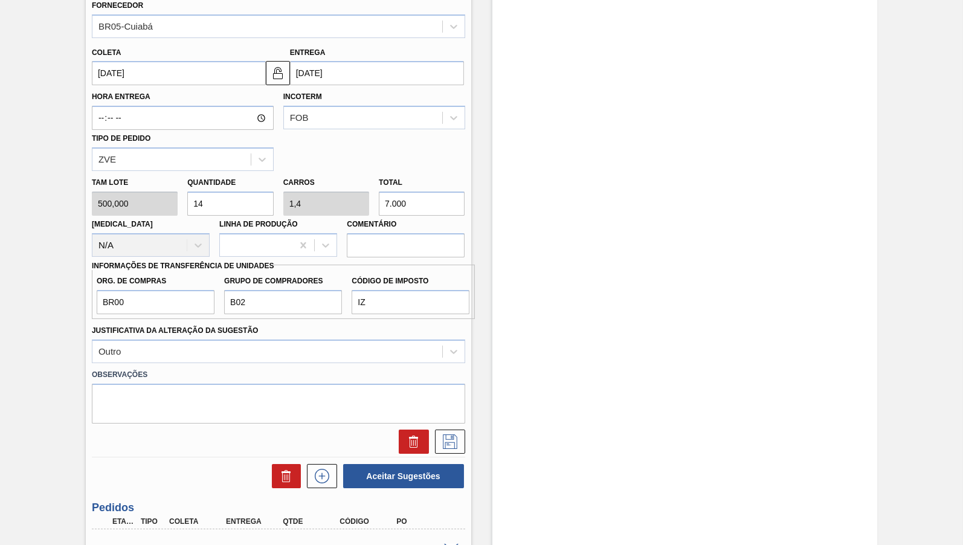
click at [455, 445] on div "SM PC 27/08 27/08 7.000,000 KG Material 30033775 - FILME C 800X80 ORIGINAL MP 2…" at bounding box center [278, 160] width 373 height 594
click at [461, 440] on button at bounding box center [450, 441] width 30 height 24
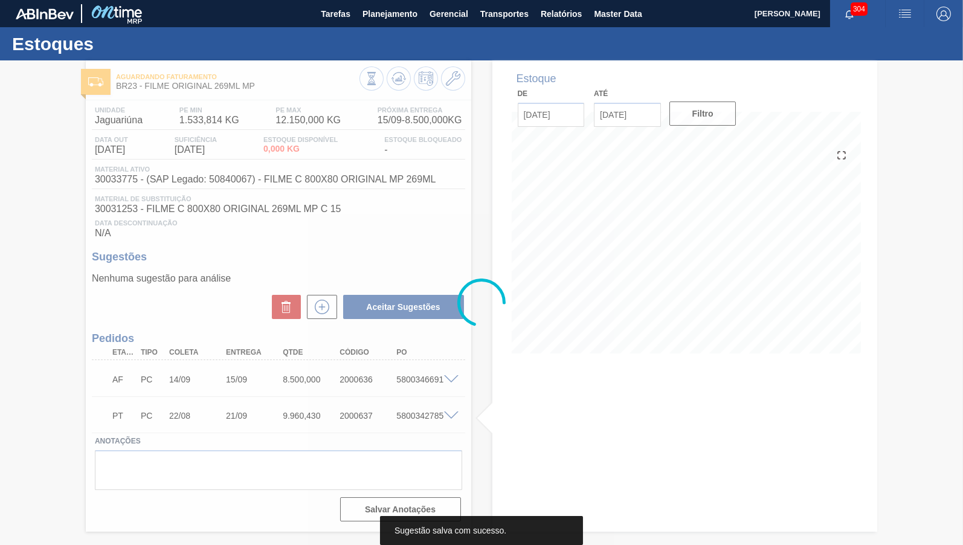
scroll to position [0, 0]
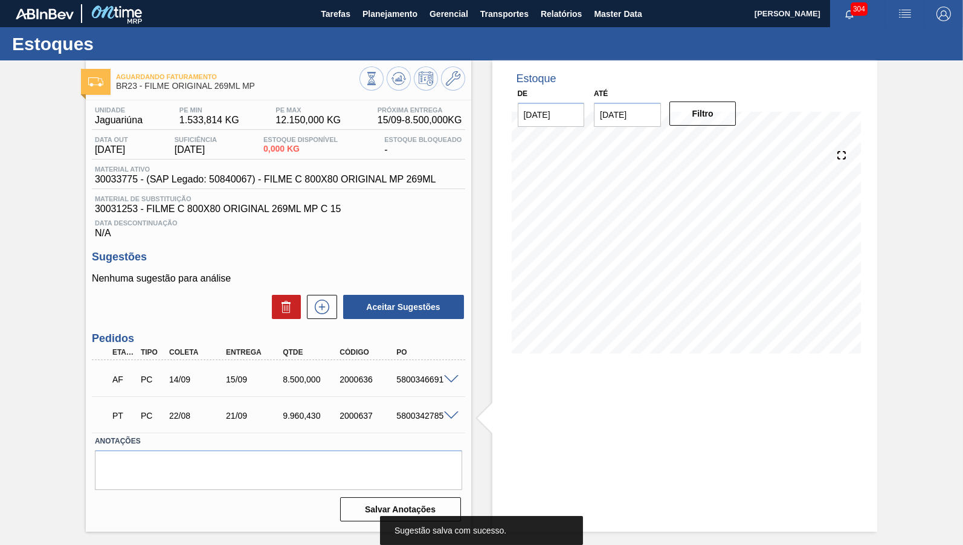
click at [324, 295] on div "Nenhuma sugestão para análise Aceitar Sugestões" at bounding box center [278, 296] width 373 height 47
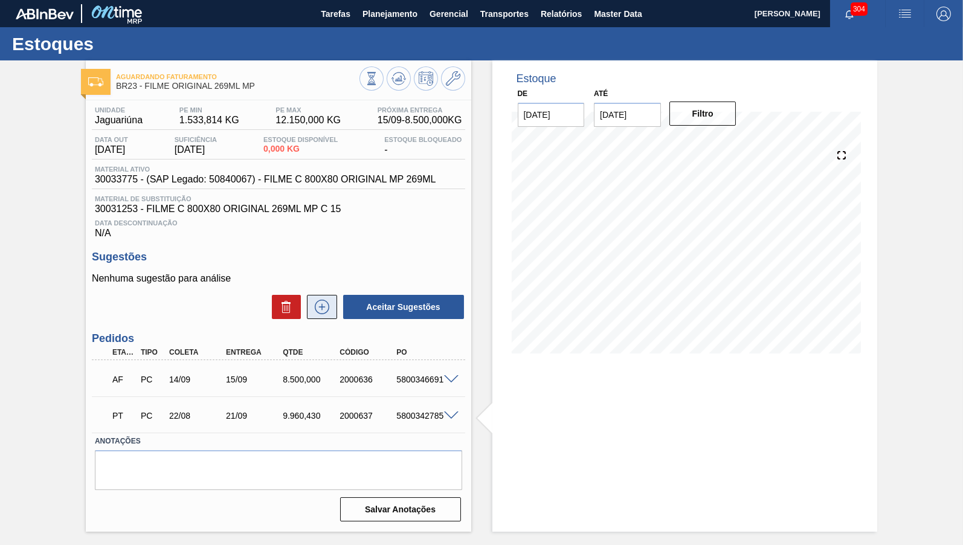
click at [329, 318] on button at bounding box center [322, 307] width 30 height 24
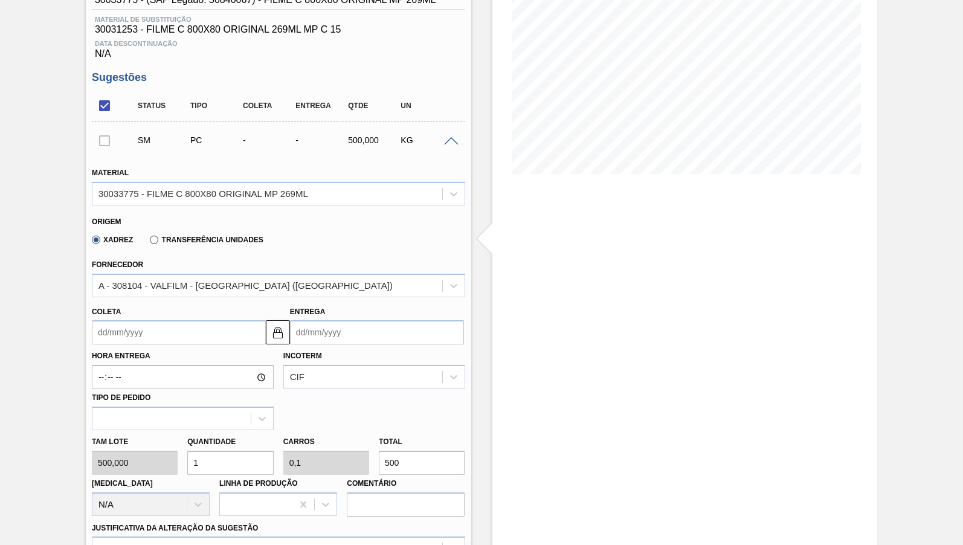
scroll to position [359, 0]
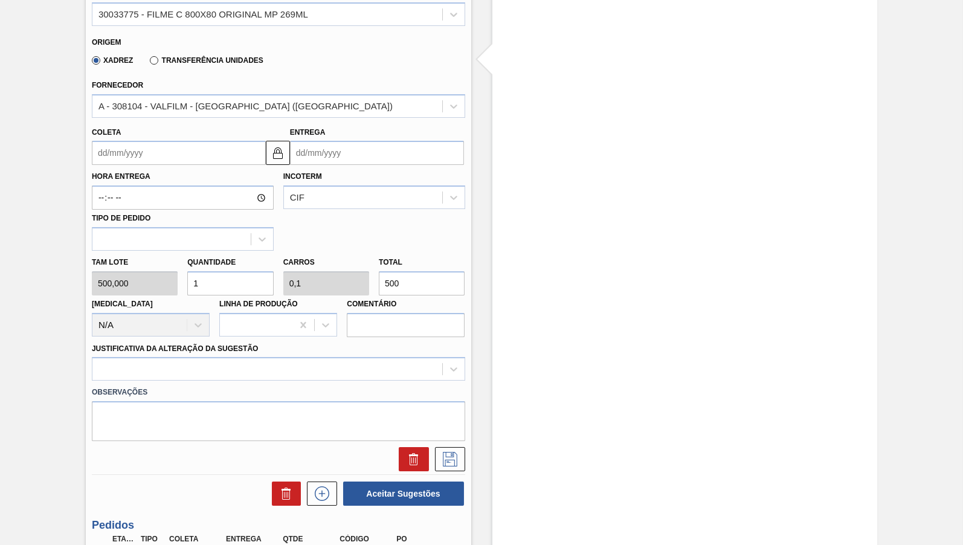
drag, startPoint x: 415, startPoint y: 289, endPoint x: 373, endPoint y: 280, distance: 42.8
click at [379, 280] on input "500" at bounding box center [422, 283] width 86 height 24
type input "0,014"
type input "0,001"
type input "7"
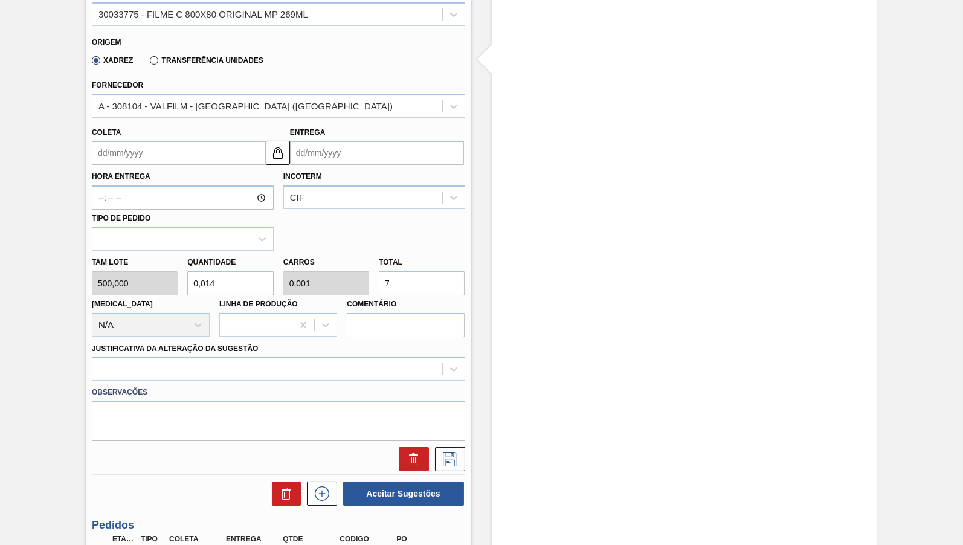
type input "0,14"
type input "0,014"
type input "70"
type input "1,4"
type input "0,14"
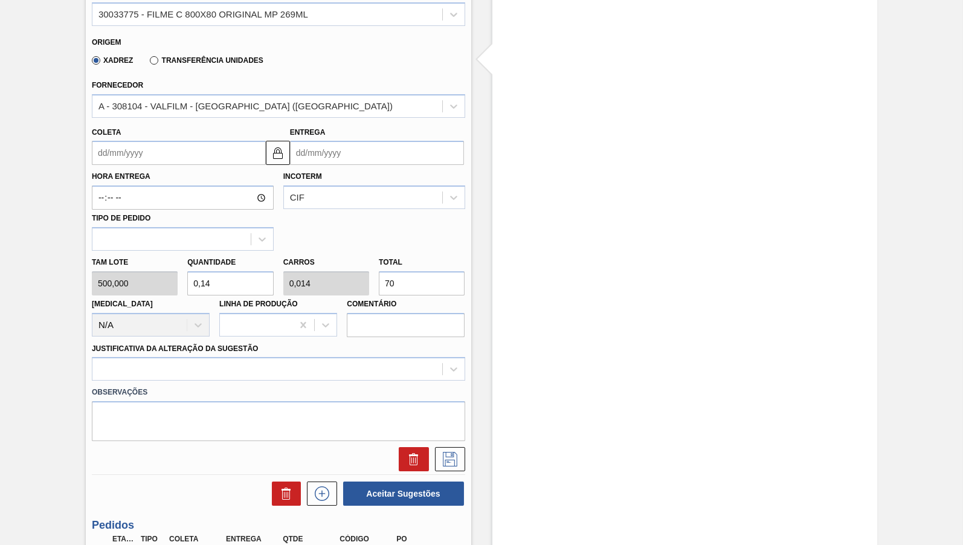
type input "700"
type input "14"
type input "1,4"
type input "7.000"
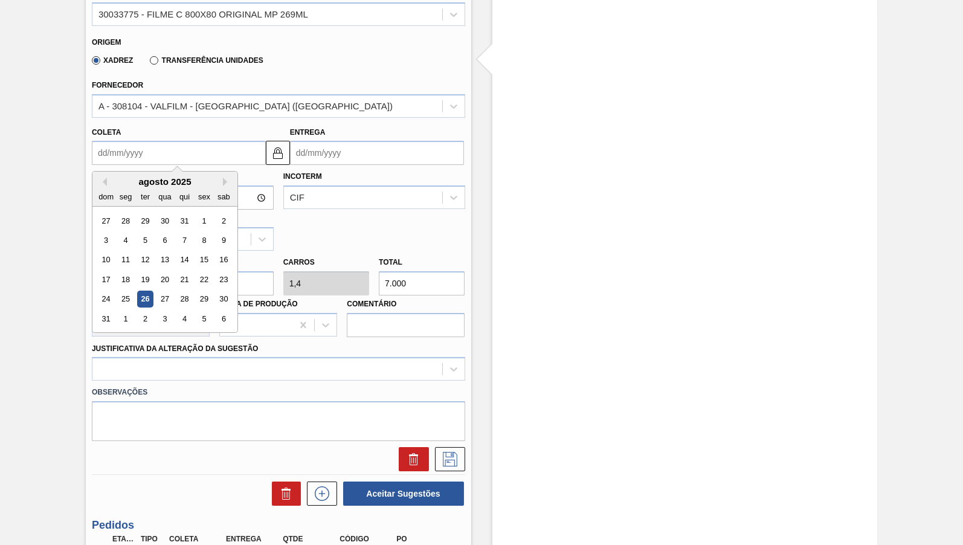
click at [137, 153] on input "Coleta" at bounding box center [179, 153] width 174 height 24
click at [159, 291] on div "27" at bounding box center [164, 299] width 16 height 16
type input "[DATE]"
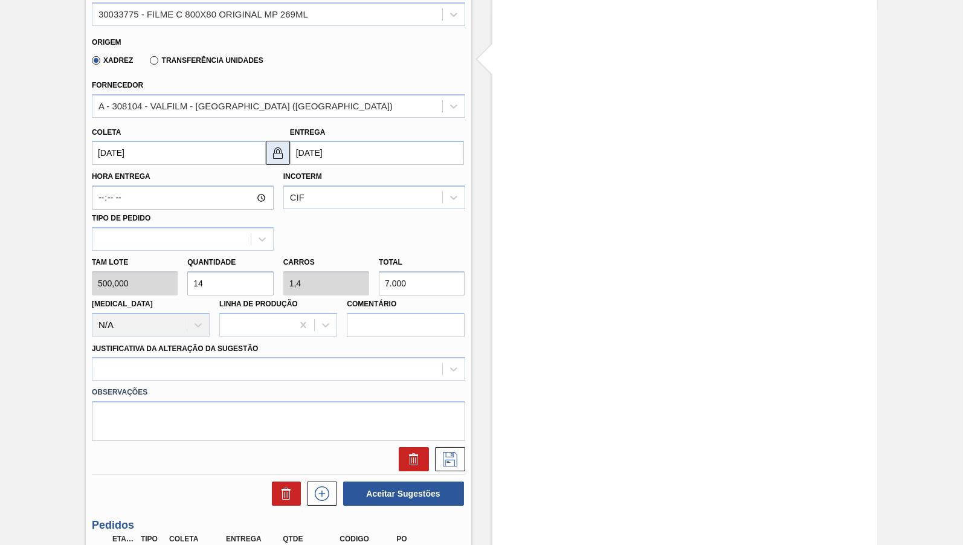
click at [281, 141] on button at bounding box center [278, 153] width 24 height 24
click at [203, 46] on div "Origem" at bounding box center [273, 40] width 363 height 11
click at [205, 52] on div "Xadrez Transferência Unidades" at bounding box center [175, 60] width 176 height 21
click at [213, 57] on div "Transferência Unidades" at bounding box center [204, 59] width 118 height 11
click at [222, 64] on label "Transferência Unidades" at bounding box center [206, 60] width 113 height 8
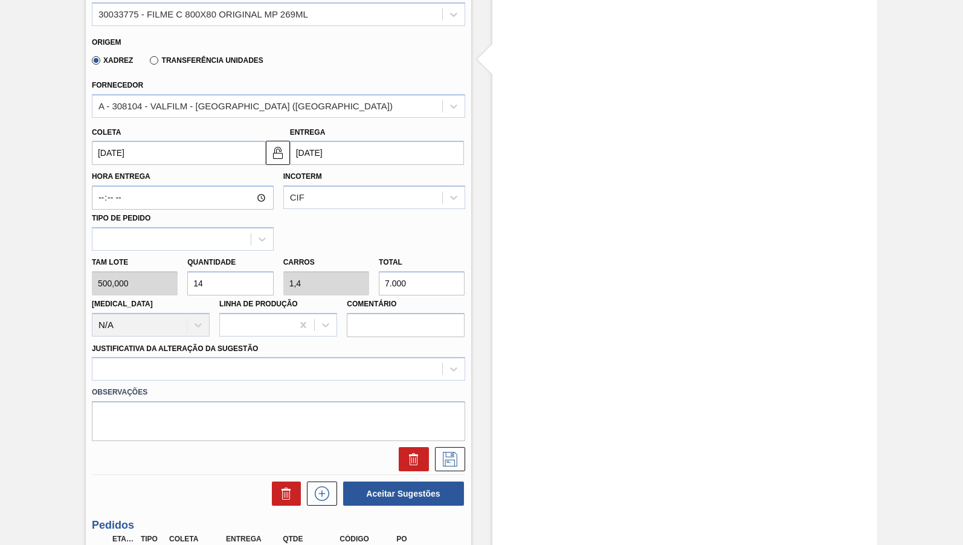
click at [148, 63] on input "Transferência Unidades" at bounding box center [148, 63] width 0 height 0
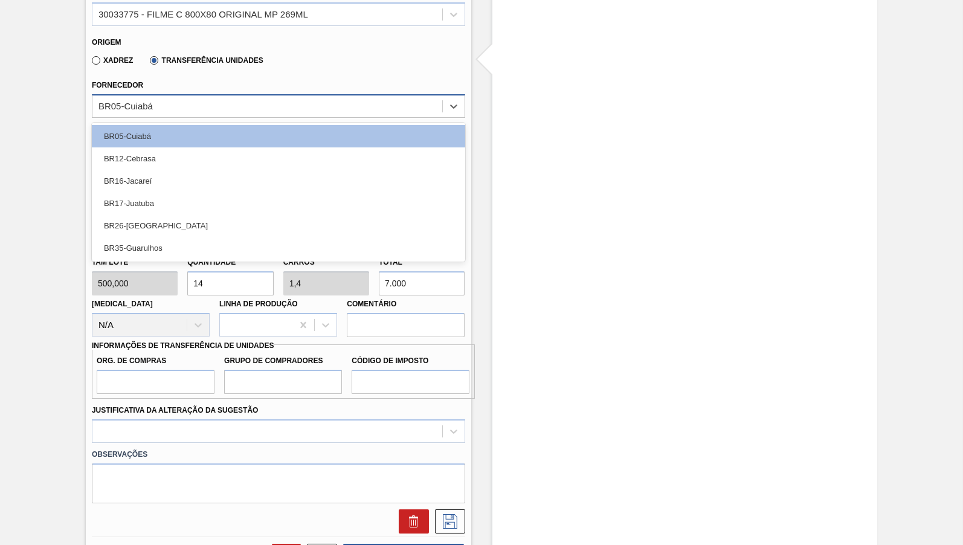
click at [207, 104] on div "BR05-Cuiabá" at bounding box center [267, 106] width 350 height 18
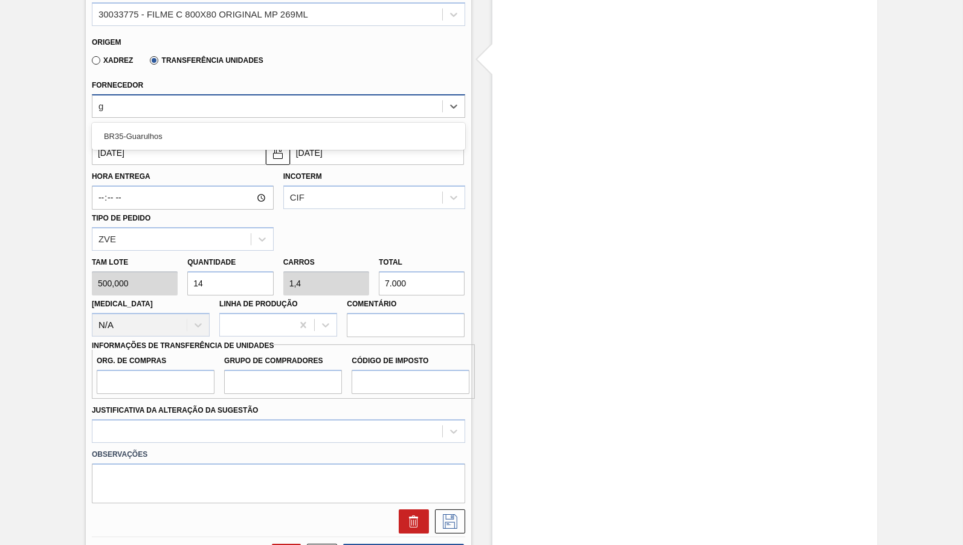
type input "gu"
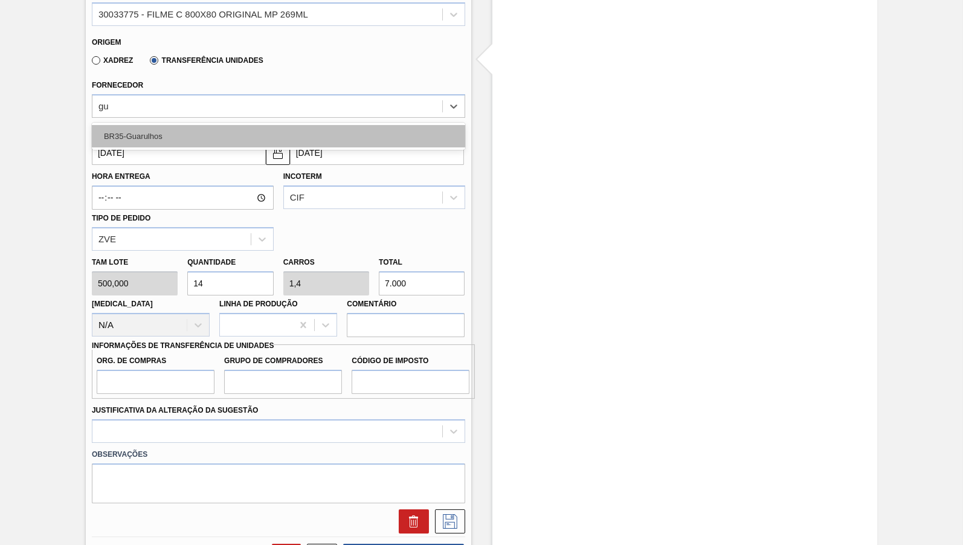
click at [205, 143] on div "BR35-Guarulhos" at bounding box center [278, 136] width 373 height 22
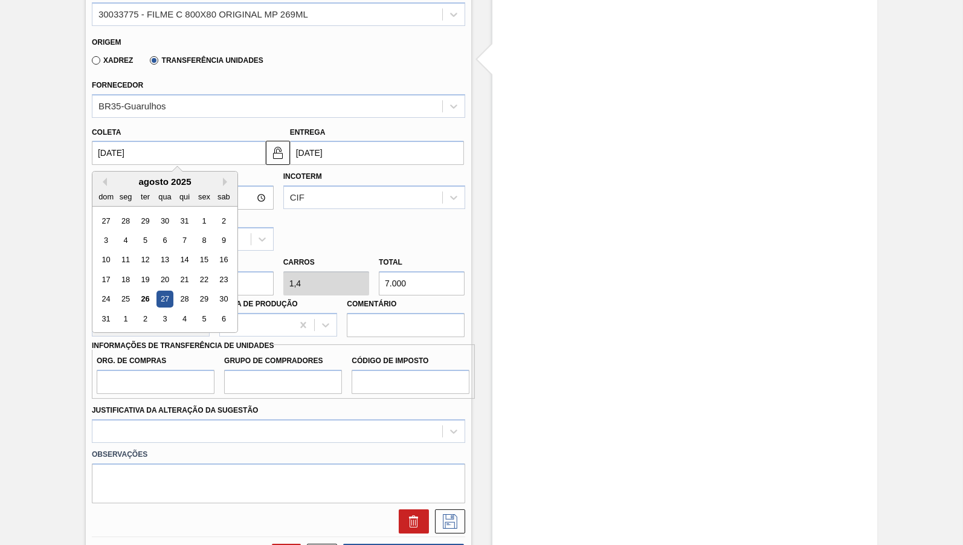
click at [204, 150] on input "[DATE]" at bounding box center [179, 153] width 174 height 24
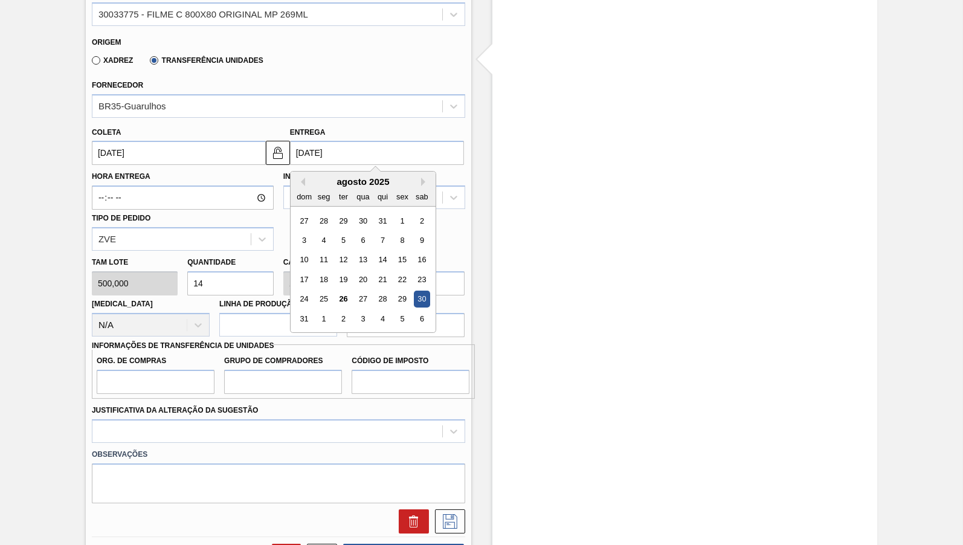
click at [355, 146] on input "[DATE]" at bounding box center [377, 153] width 174 height 24
click at [359, 278] on div "20" at bounding box center [363, 279] width 16 height 16
click at [353, 160] on input "20/08/2025" at bounding box center [377, 153] width 174 height 24
click at [355, 296] on div "27" at bounding box center [363, 299] width 16 height 16
type input "[DATE]"
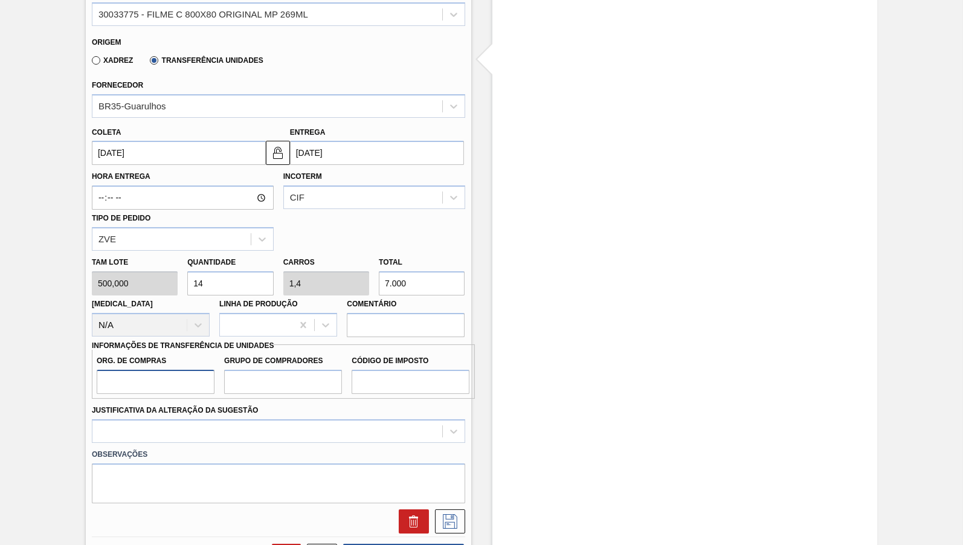
click at [157, 376] on input "Org. de Compras" at bounding box center [156, 382] width 118 height 24
type input "BR00"
click at [302, 374] on input "Grupo de Compradores" at bounding box center [283, 382] width 118 height 24
type input "B02"
click at [388, 381] on input "Código de Imposto" at bounding box center [411, 382] width 118 height 24
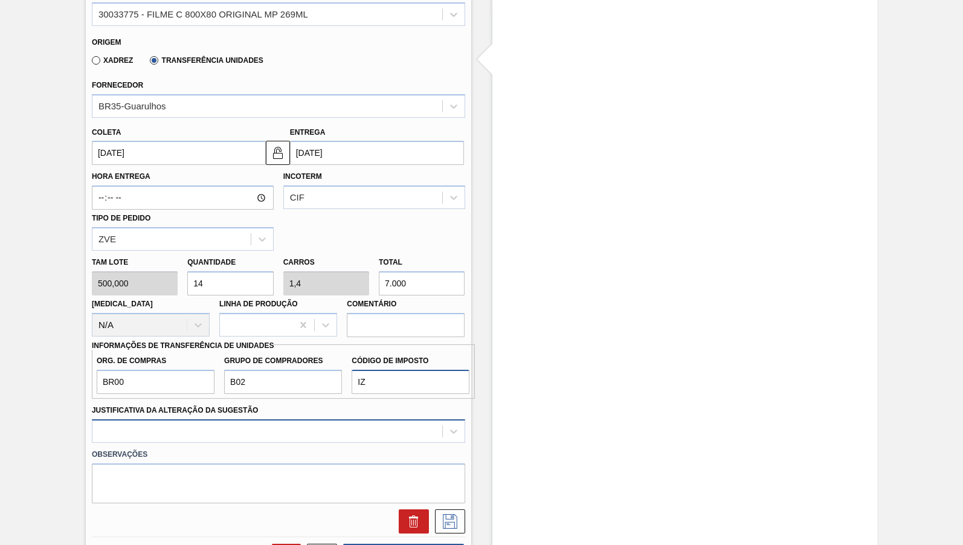
type input "IZ"
click at [382, 419] on div at bounding box center [278, 431] width 373 height 24
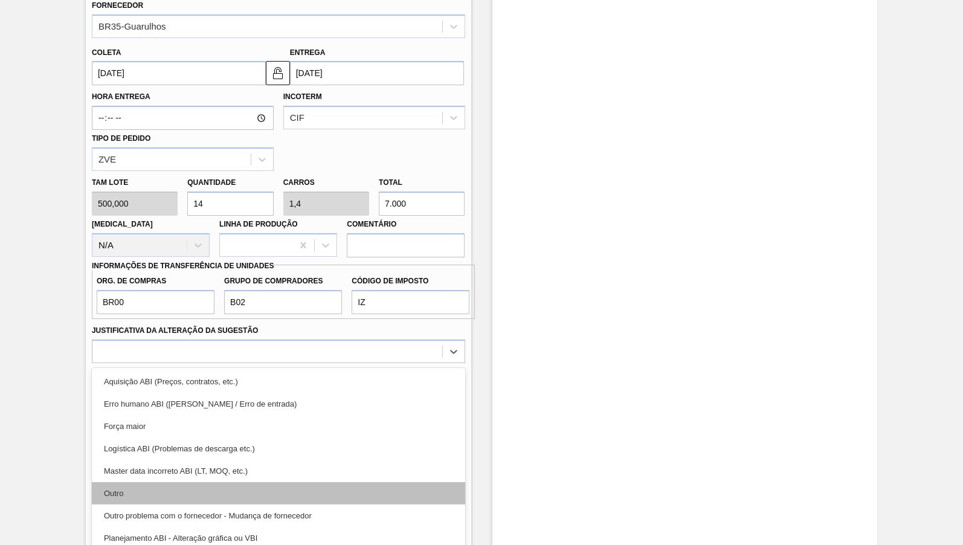
click at [316, 483] on div "Outro" at bounding box center [278, 493] width 373 height 22
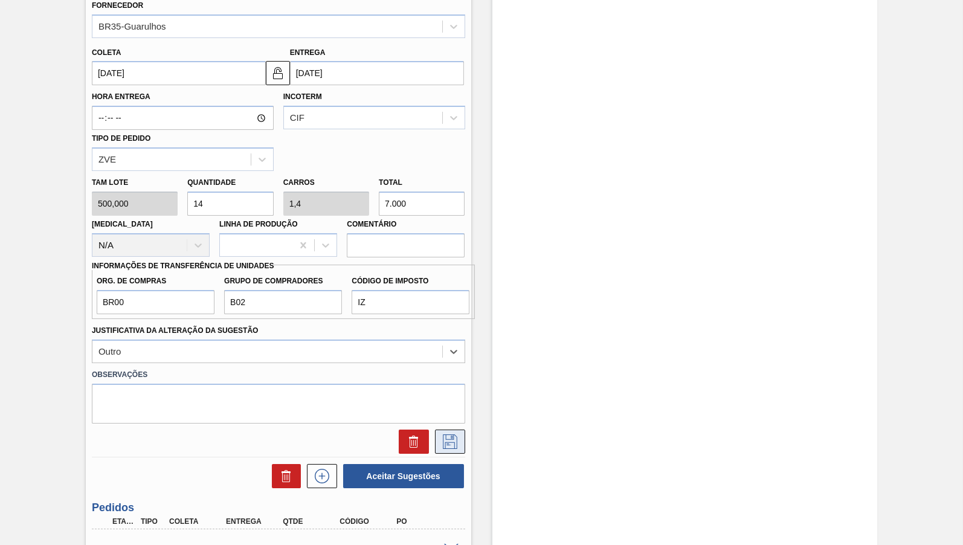
click at [439, 436] on button at bounding box center [450, 441] width 30 height 24
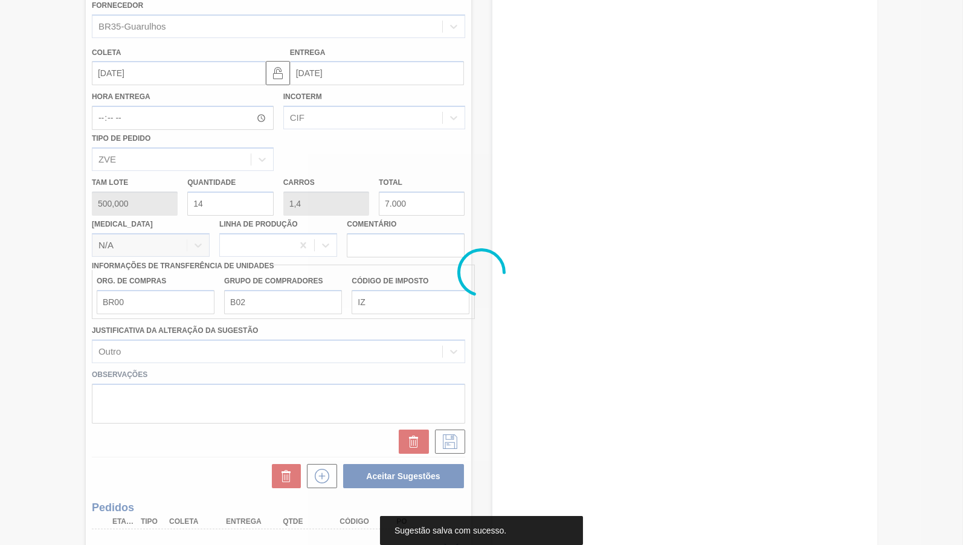
scroll to position [40, 0]
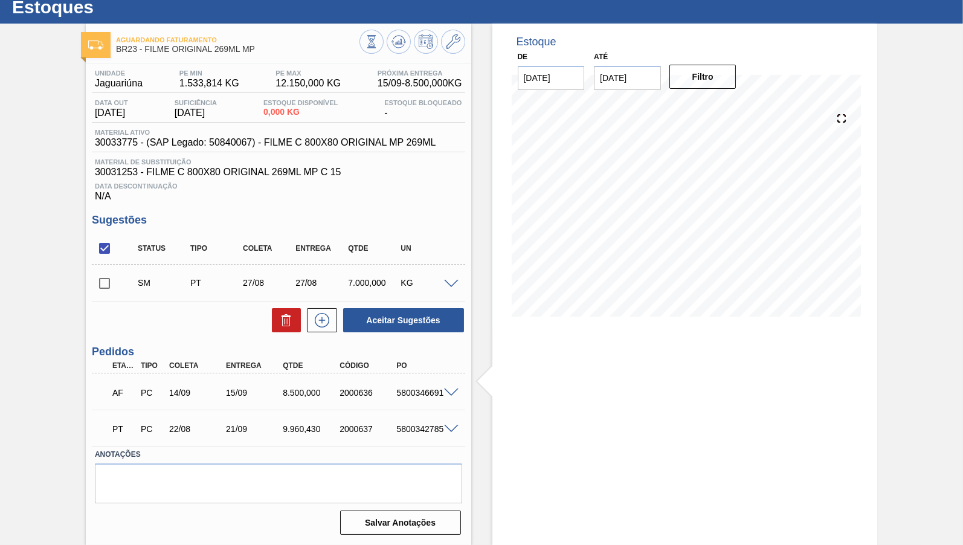
click at [104, 241] on input "checkbox" at bounding box center [104, 248] width 25 height 25
checkbox input "true"
drag, startPoint x: 467, startPoint y: 283, endPoint x: 449, endPoint y: 281, distance: 17.6
click at [462, 283] on div "Unidade Jaguariúna PE MIN 1.533,814 KG PE MAX 12.150,000 KG Próxima Entrega 15/…" at bounding box center [278, 300] width 385 height 475
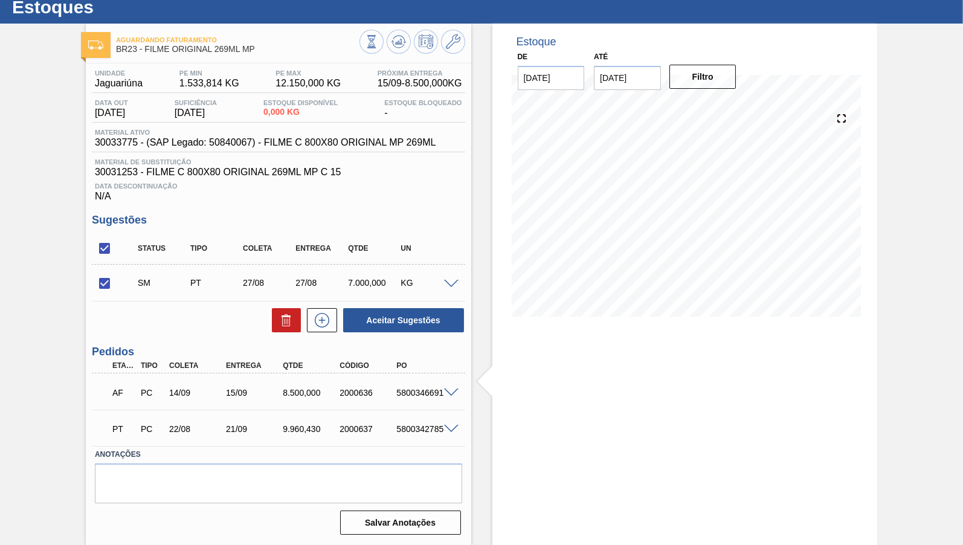
click at [449, 281] on span at bounding box center [451, 284] width 14 height 9
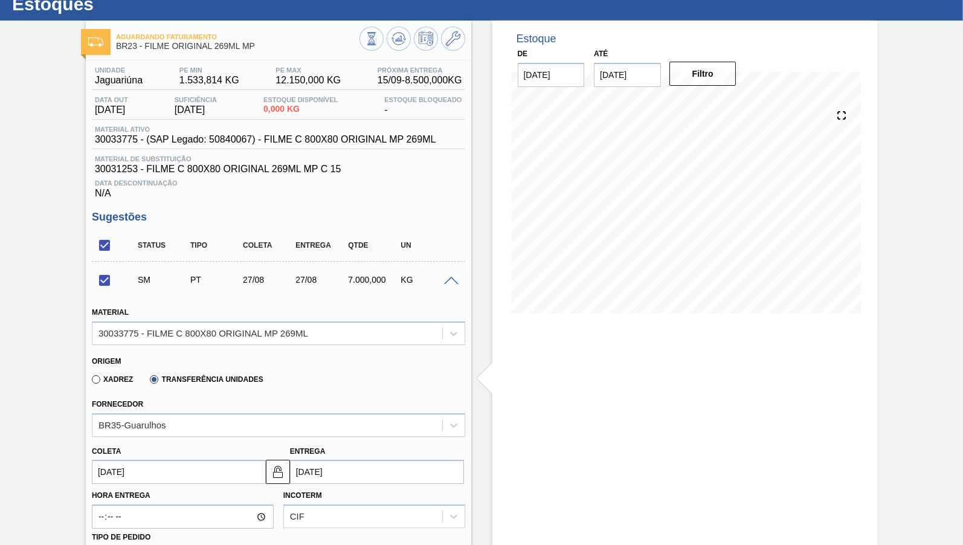
click at [454, 277] on div "KG" at bounding box center [425, 280] width 57 height 10
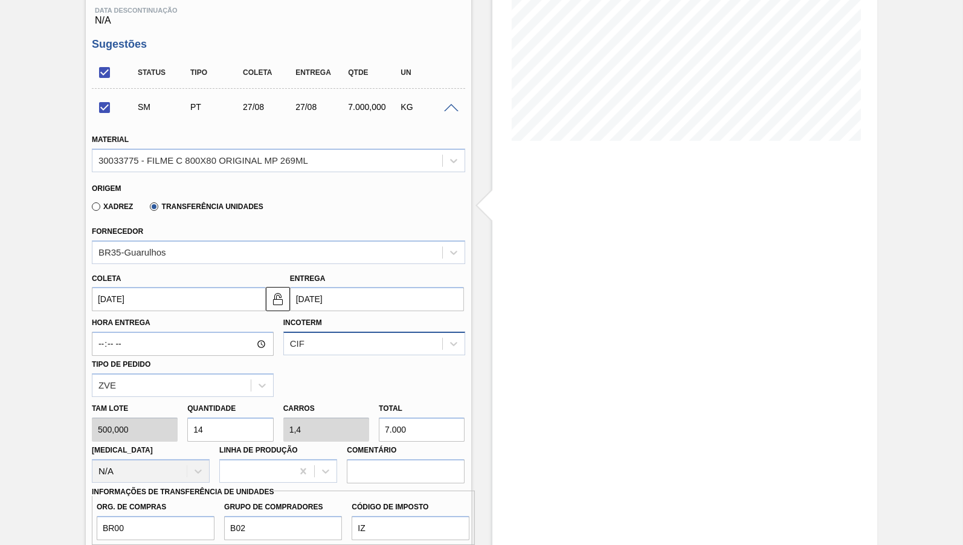
click at [351, 355] on div "CIF" at bounding box center [374, 344] width 182 height 24
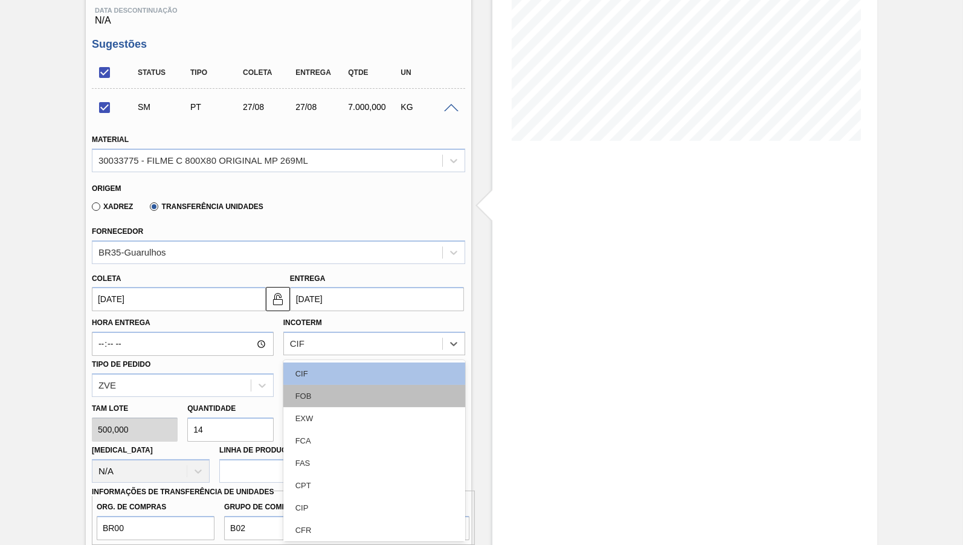
click at [329, 393] on div "FOB" at bounding box center [374, 396] width 182 height 22
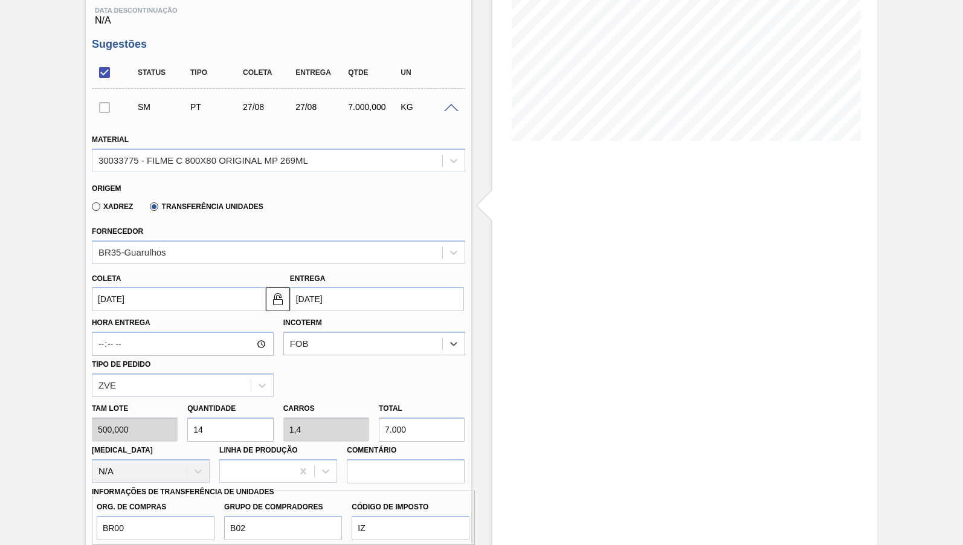
scroll to position [452, 0]
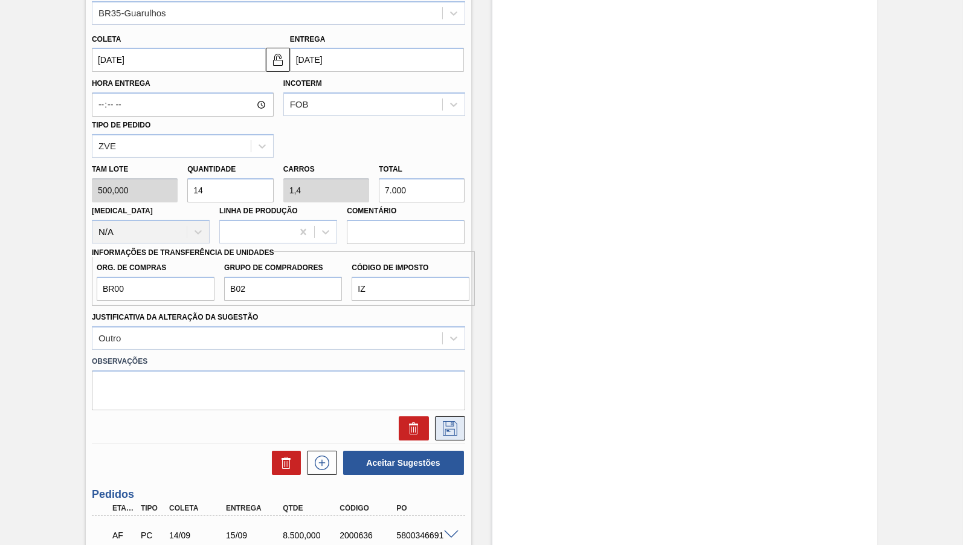
click at [456, 421] on icon at bounding box center [449, 428] width 19 height 14
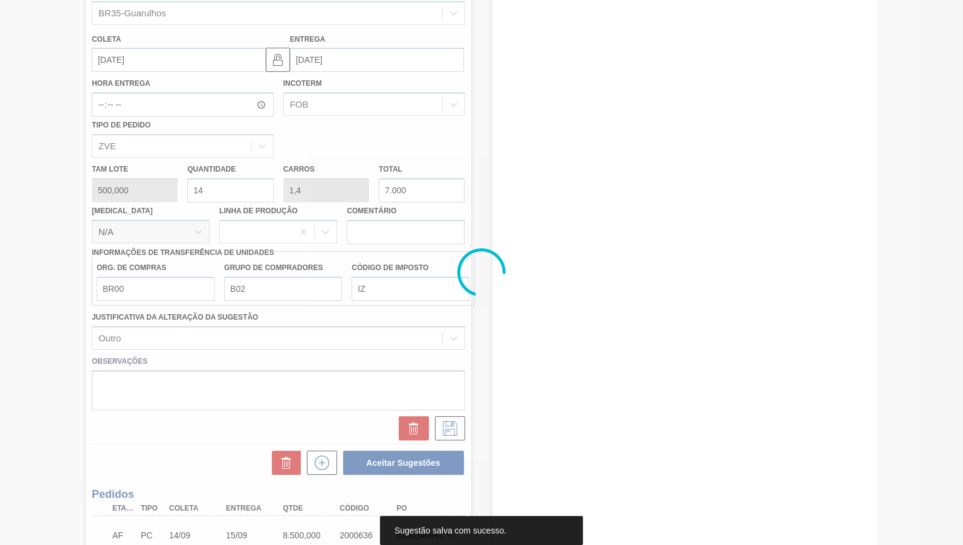
scroll to position [40, 0]
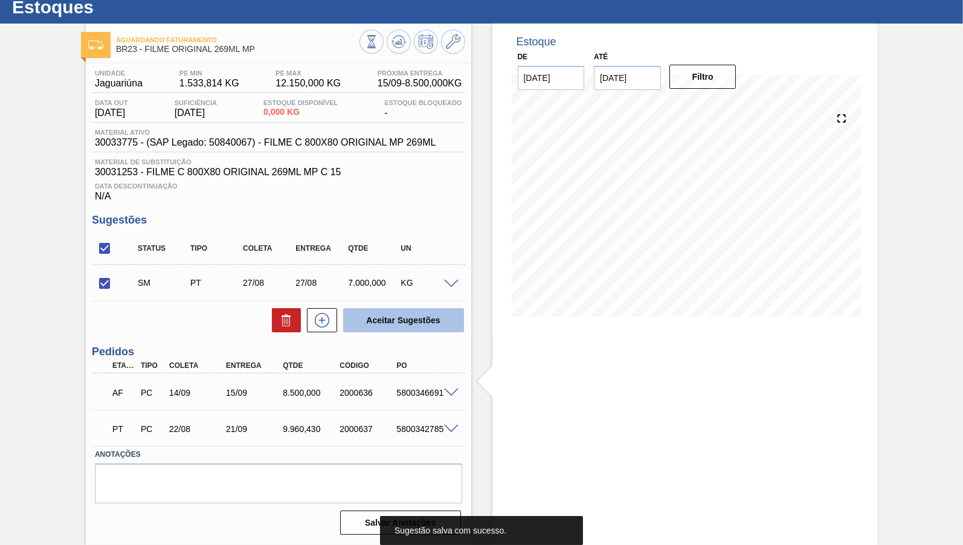
click at [396, 313] on button "Aceitar Sugestões" at bounding box center [403, 320] width 121 height 24
checkbox input "false"
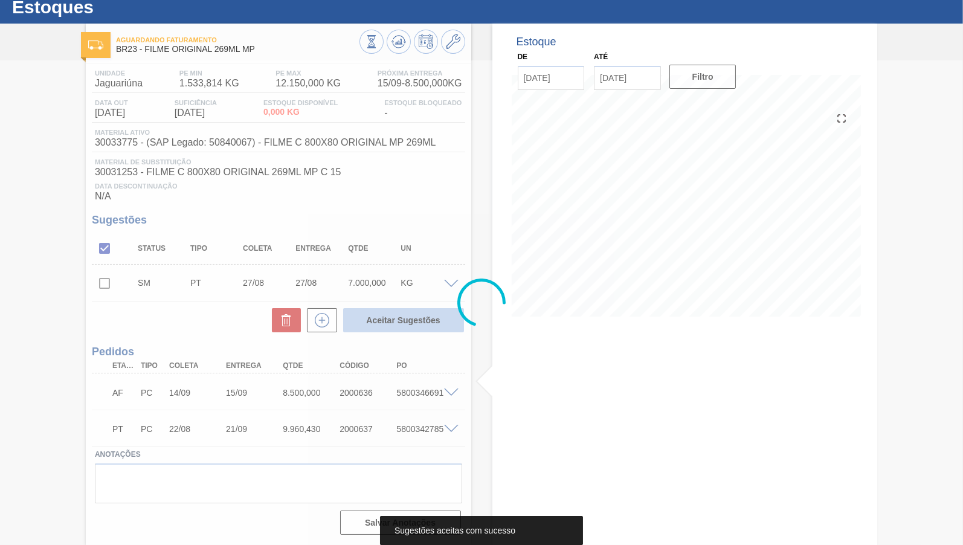
scroll to position [25, 0]
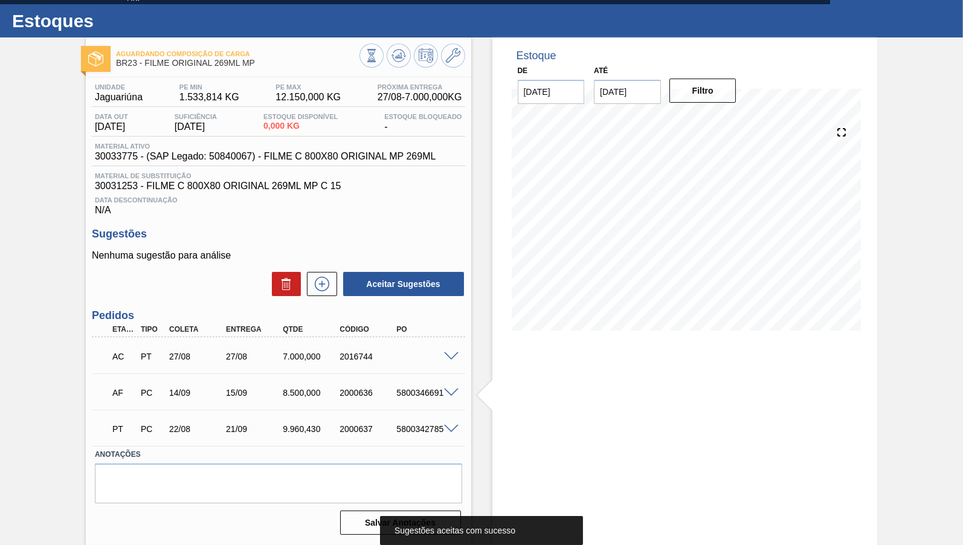
click at [455, 356] on span at bounding box center [451, 356] width 14 height 9
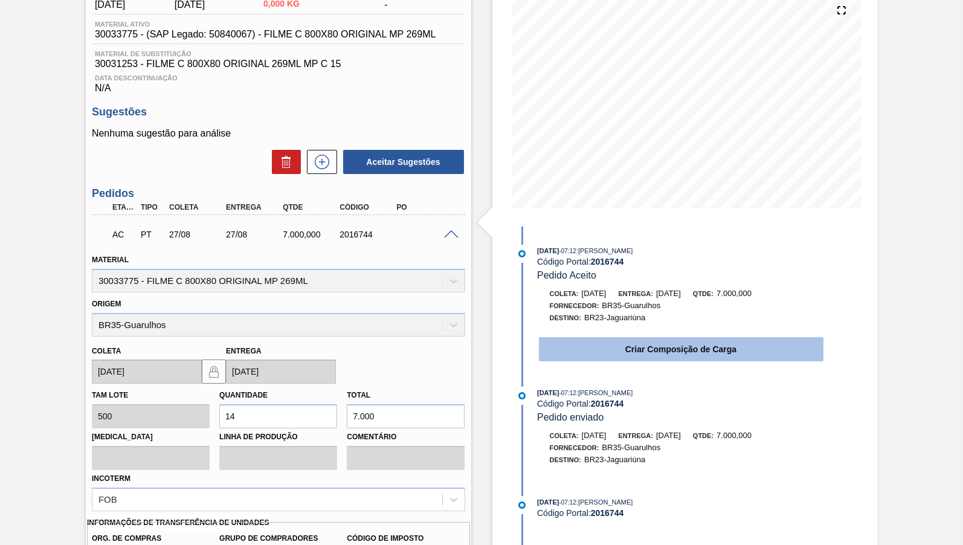
click at [643, 360] on button "Criar Composição de Carga" at bounding box center [681, 349] width 285 height 24
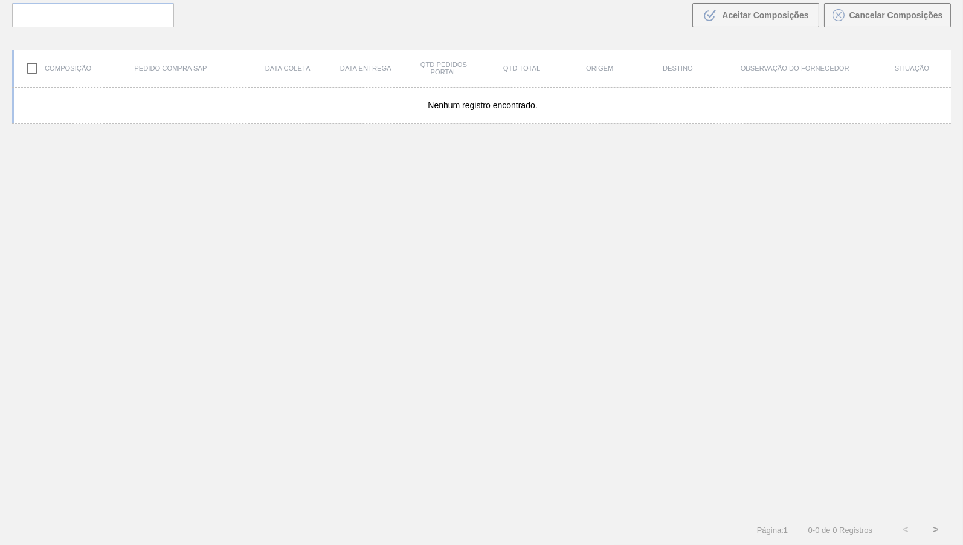
scroll to position [85, 0]
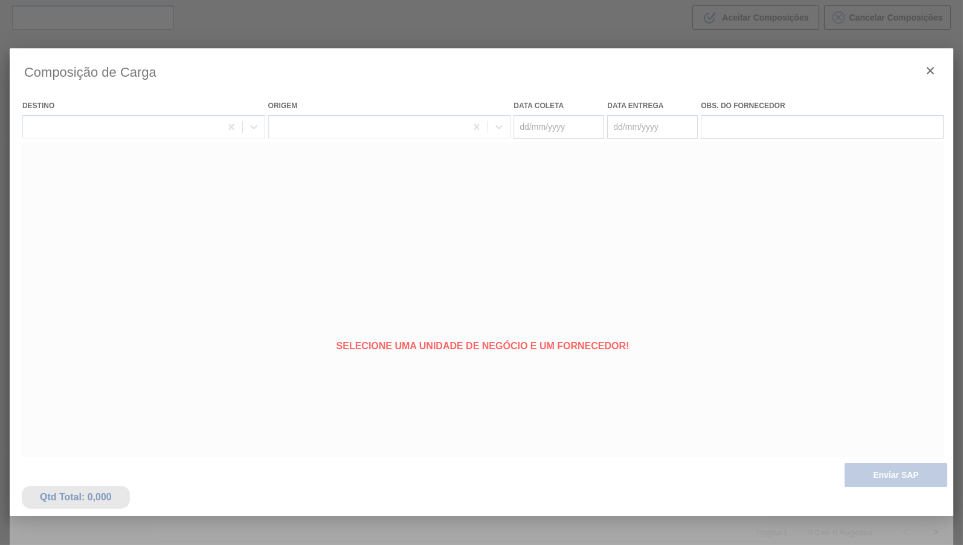
type coleta "[DATE]"
type entrega "[DATE]"
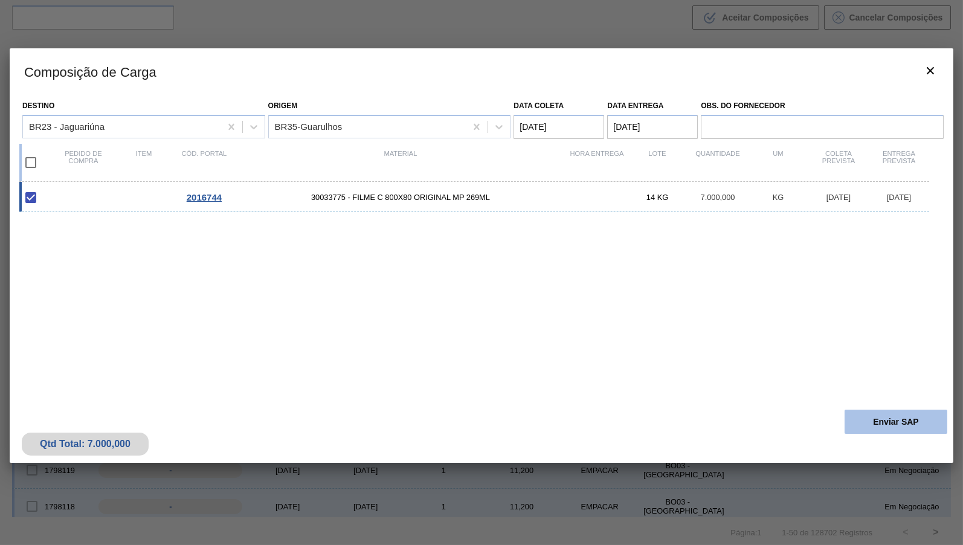
click at [885, 418] on button "Enviar SAP" at bounding box center [895, 422] width 103 height 24
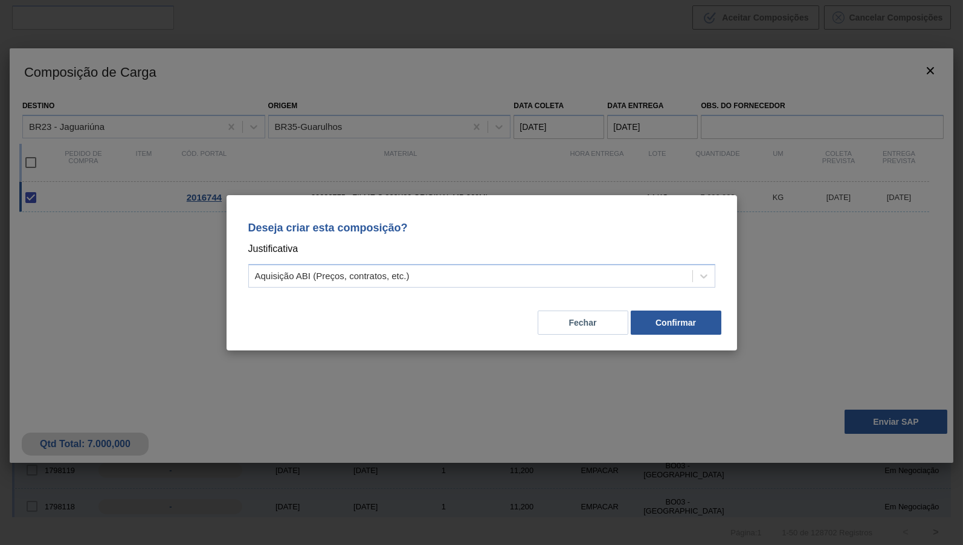
click at [628, 289] on div "Deseja criar esta composição? Justificativa Aquisição ABI (Preços, contratos, e…" at bounding box center [481, 252] width 481 height 85
click at [328, 262] on div "Deseja criar esta composição? Justificativa Aquisição ABI (Preços, contratos, e…" at bounding box center [481, 252] width 481 height 85
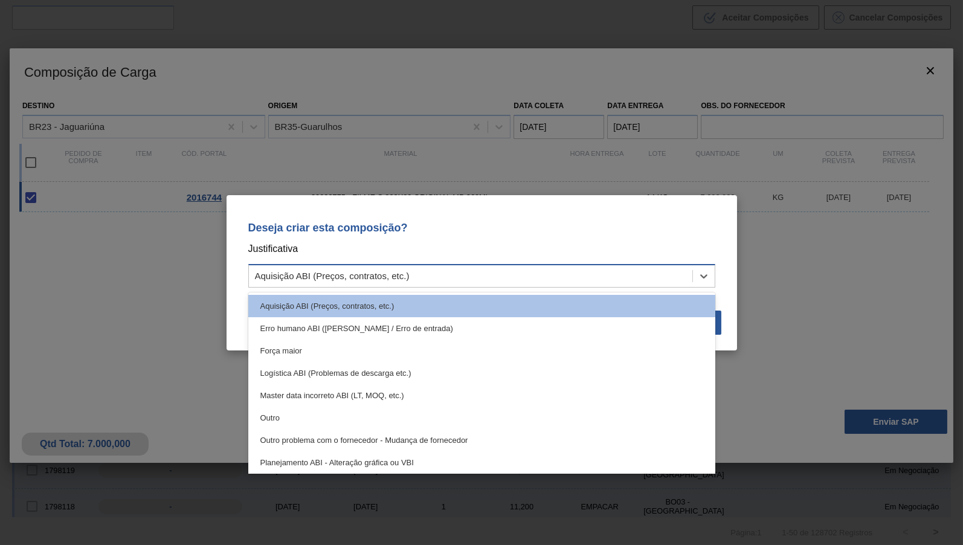
click at [333, 274] on div "Aquisição ABI (Preços, contratos, etc.)" at bounding box center [332, 276] width 155 height 10
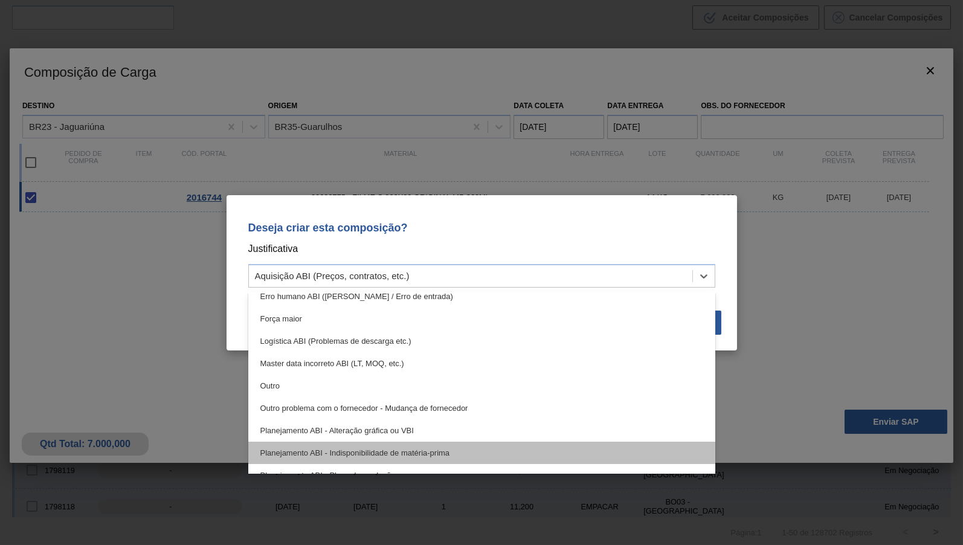
scroll to position [60, 0]
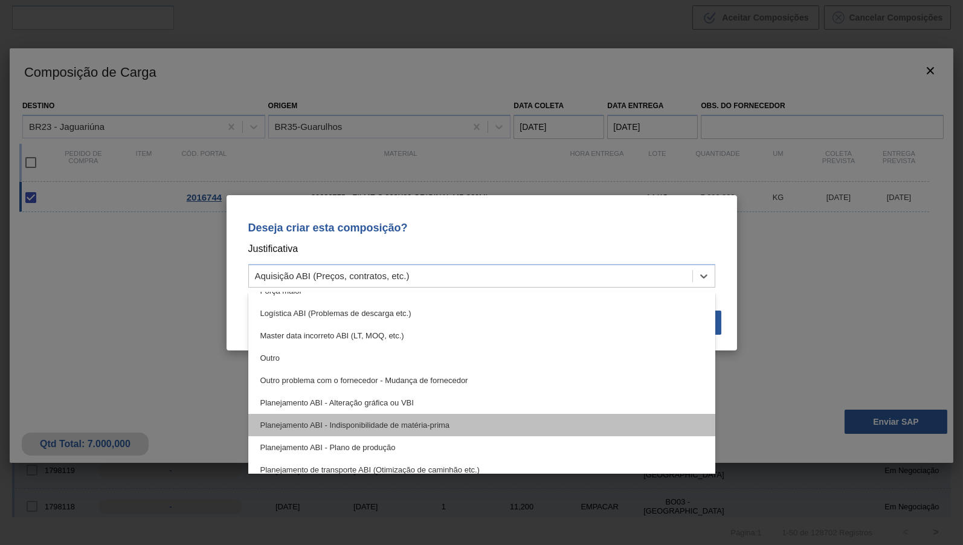
click at [327, 364] on div "Outro" at bounding box center [481, 358] width 467 height 22
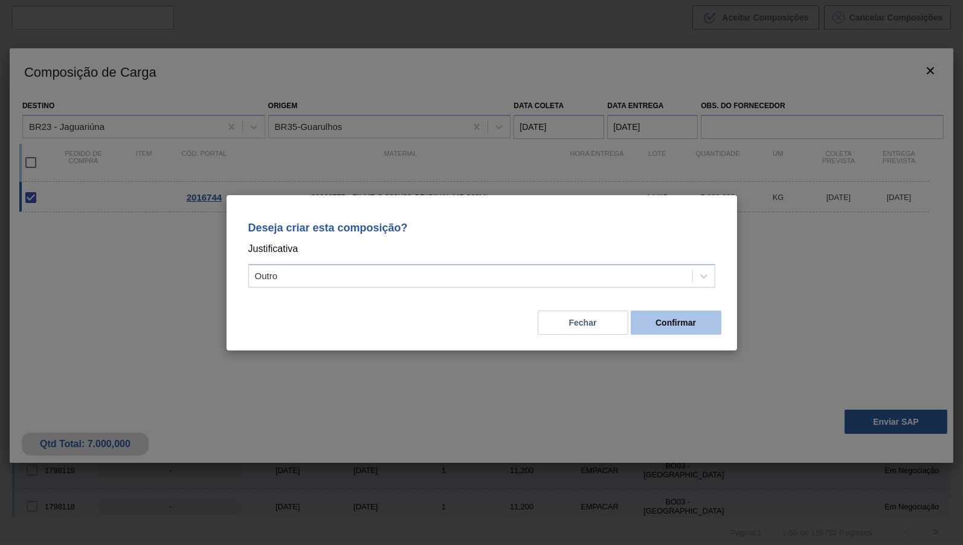
click at [651, 327] on button "Confirmar" at bounding box center [676, 322] width 91 height 24
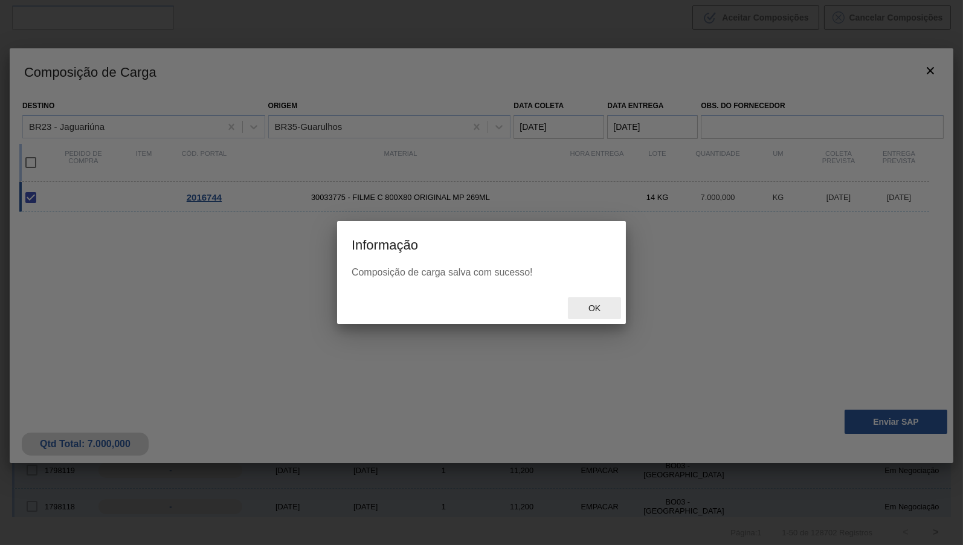
click at [610, 313] on span "Ok" at bounding box center [594, 308] width 31 height 10
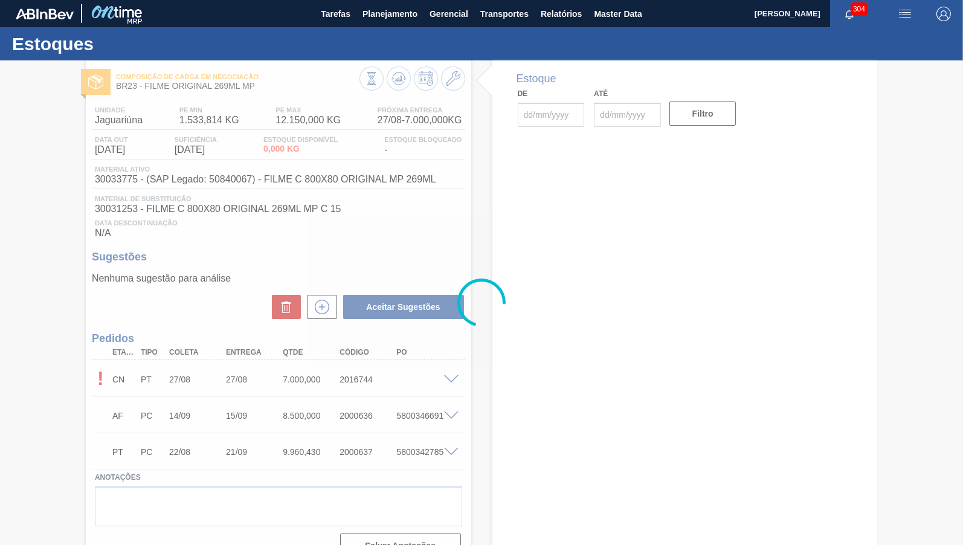
type input "[DATE]"
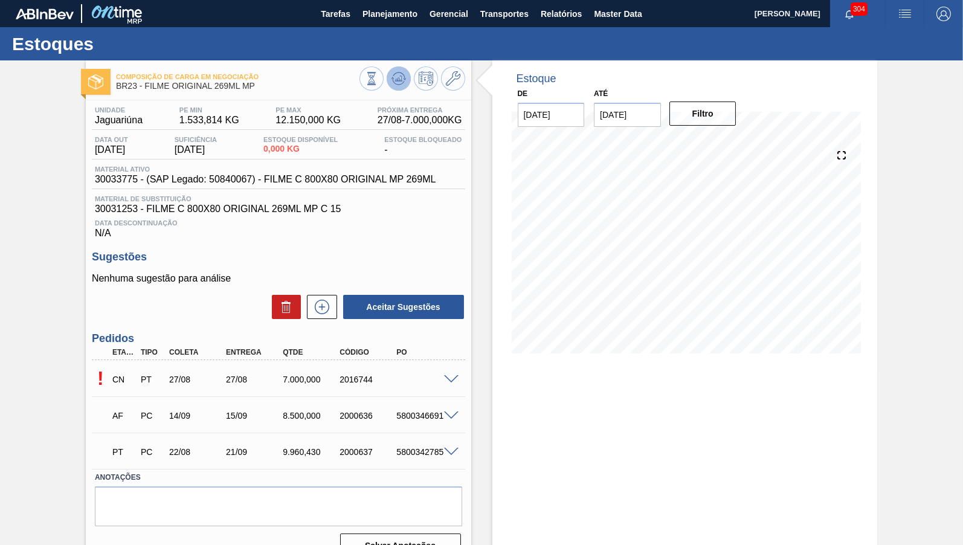
click at [397, 80] on icon at bounding box center [398, 78] width 14 height 14
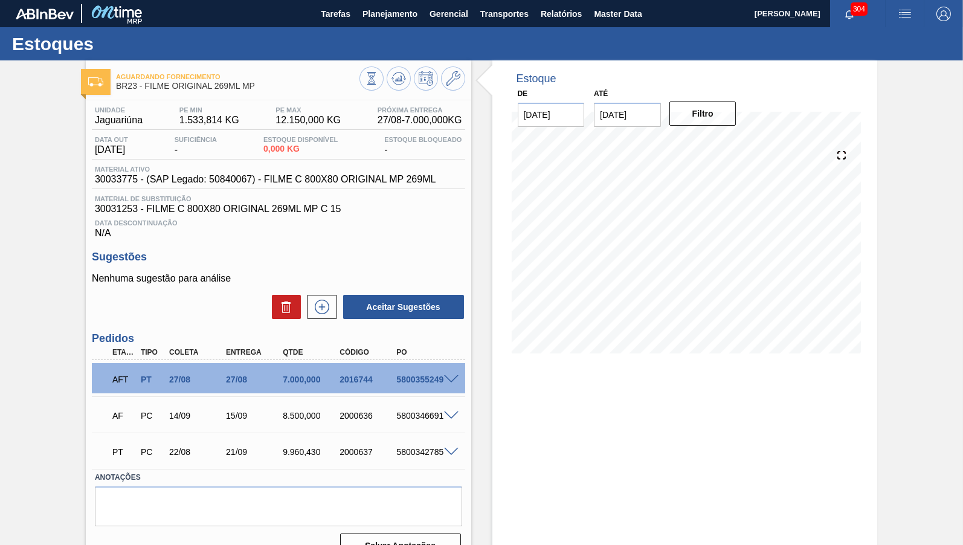
click at [419, 382] on div "5800355249" at bounding box center [424, 380] width 63 height 10
